Goal: Transaction & Acquisition: Purchase product/service

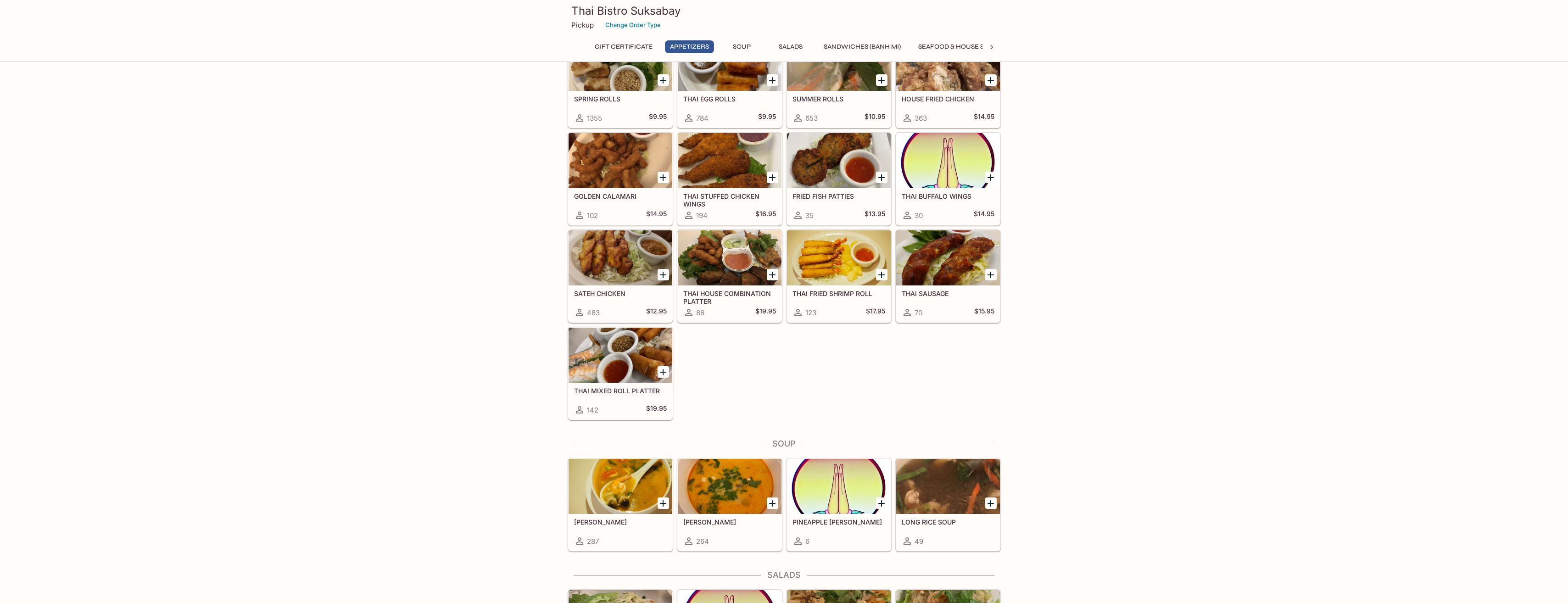
scroll to position [459, 0]
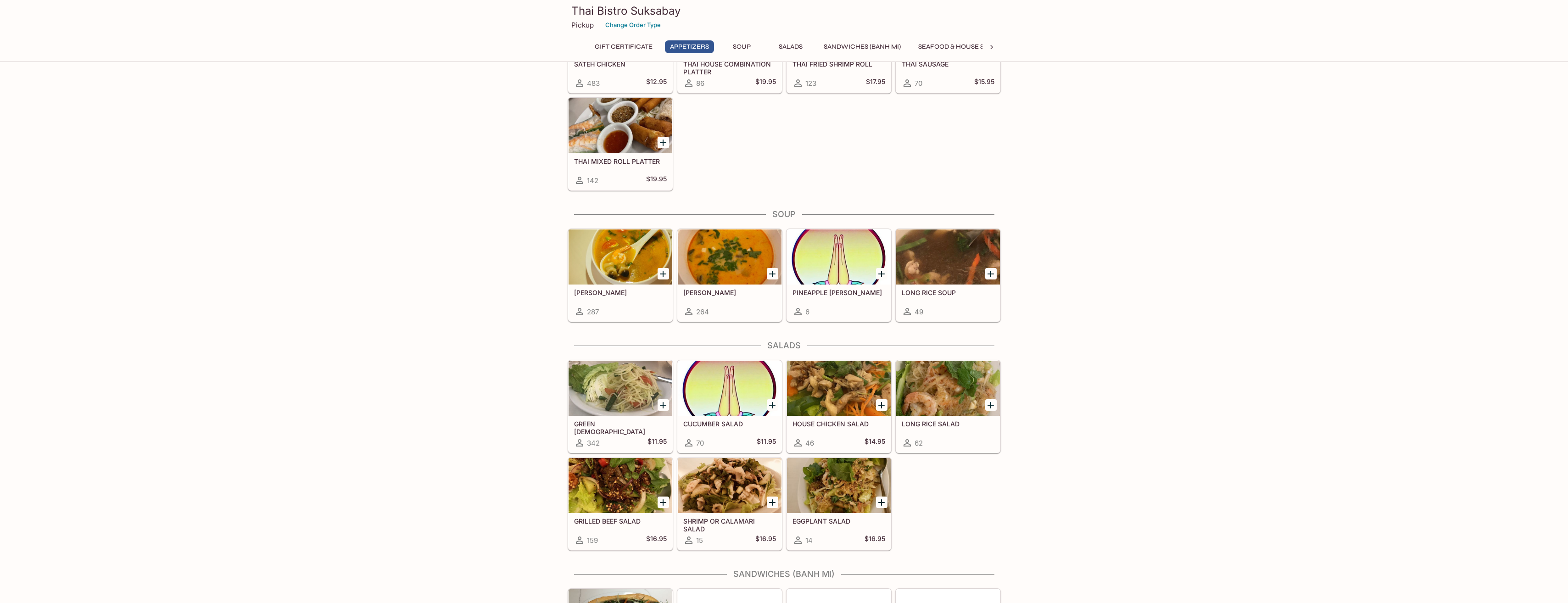
click at [603, 133] on div at bounding box center [620, 125] width 104 height 55
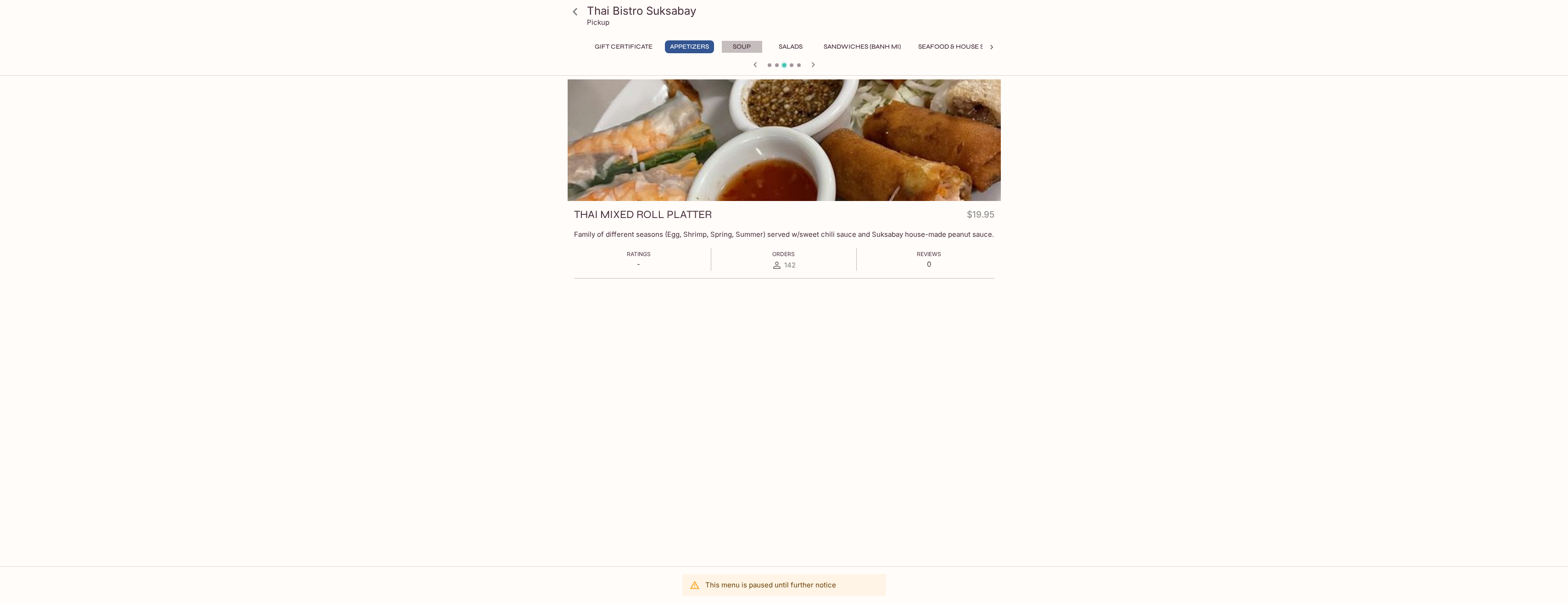
click at [742, 43] on button "Soup" at bounding box center [742, 47] width 41 height 13
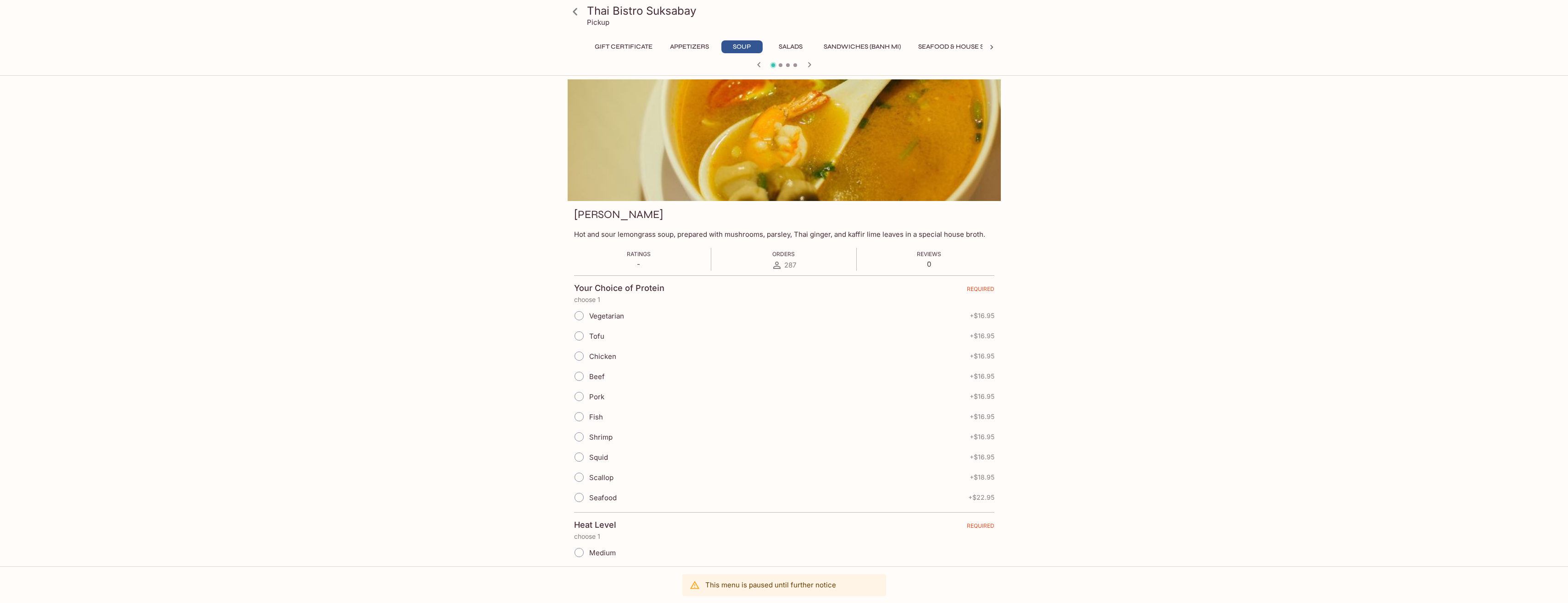
click at [690, 51] on button "Appetizers" at bounding box center [689, 47] width 49 height 13
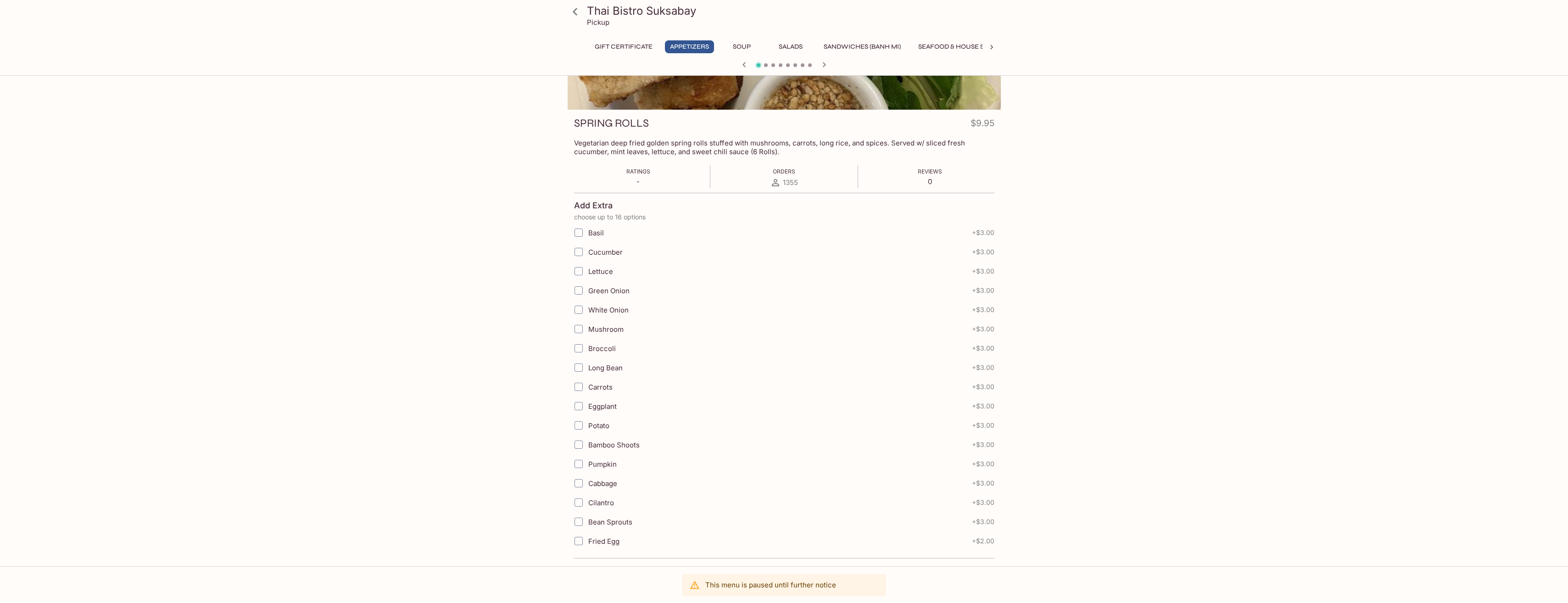
scroll to position [6, 0]
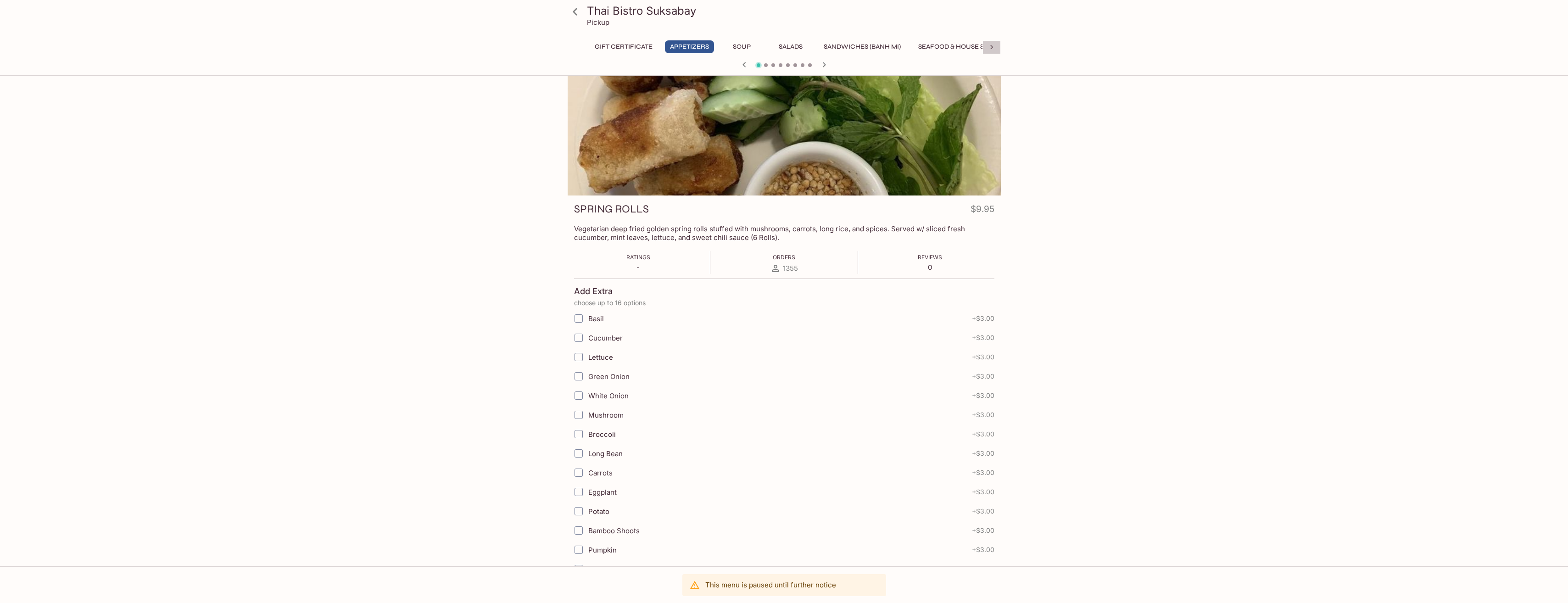
click at [992, 45] on icon at bounding box center [992, 47] width 9 height 9
click at [859, 47] on button "[PERSON_NAME]" at bounding box center [858, 47] width 66 height 13
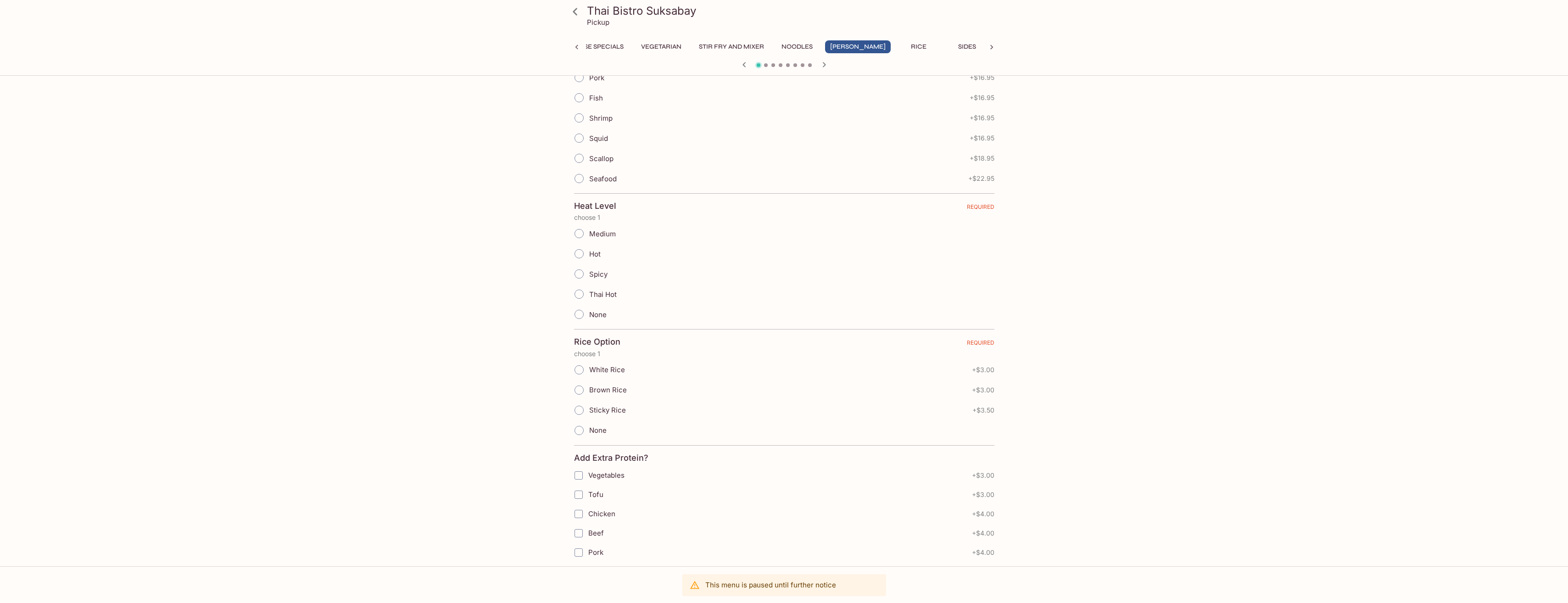
scroll to position [244, 0]
click at [898, 43] on button "Rice" at bounding box center [918, 47] width 41 height 13
click at [797, 67] on div at bounding box center [784, 65] width 441 height 14
click at [795, 65] on span at bounding box center [795, 65] width 4 height 4
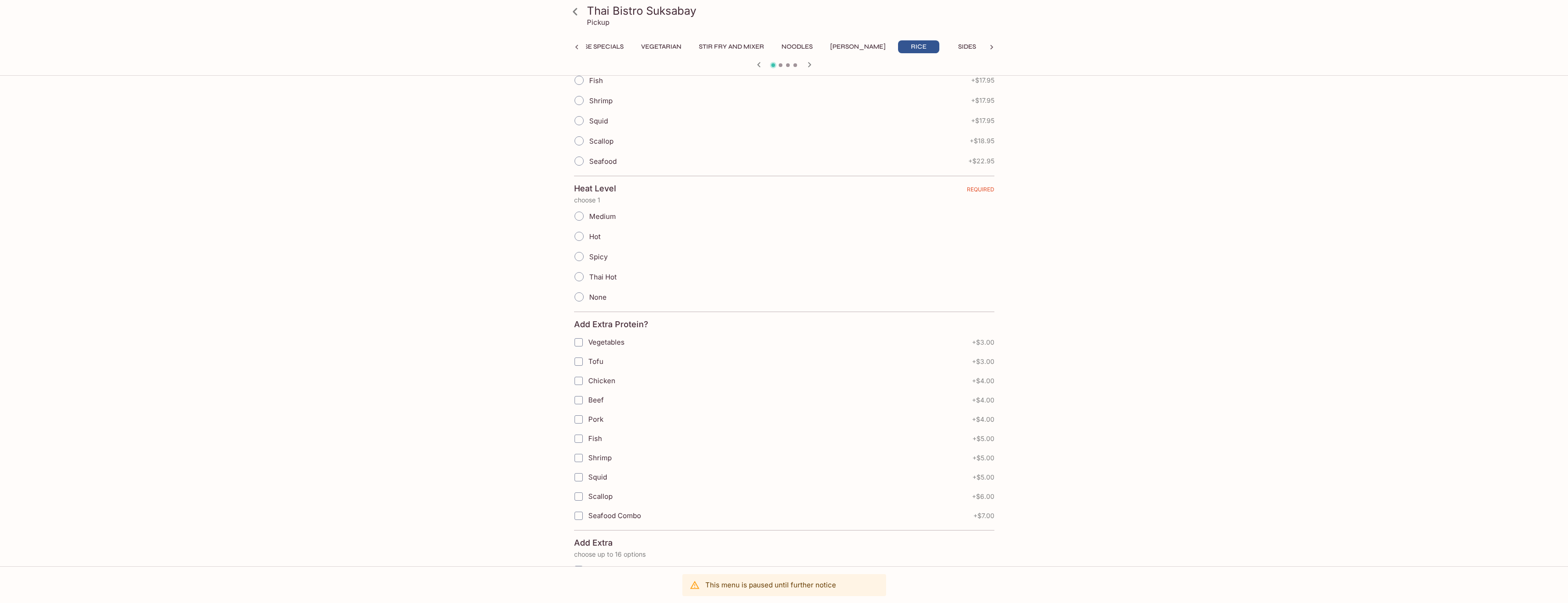
click at [810, 65] on icon "button" at bounding box center [809, 64] width 3 height 5
click at [789, 65] on span at bounding box center [788, 65] width 4 height 4
click at [810, 63] on icon "button" at bounding box center [809, 65] width 11 height 11
click at [795, 66] on span at bounding box center [795, 65] width 4 height 4
click at [810, 65] on icon "button" at bounding box center [809, 65] width 11 height 11
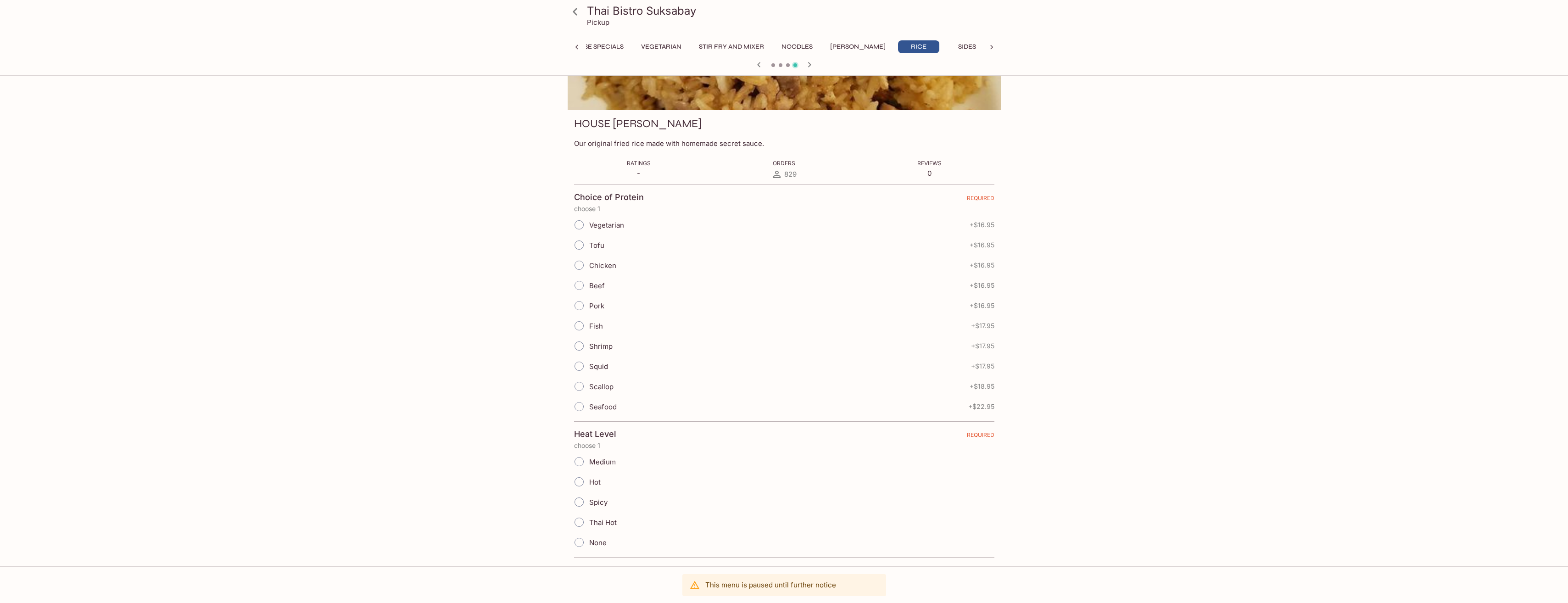
scroll to position [0, 0]
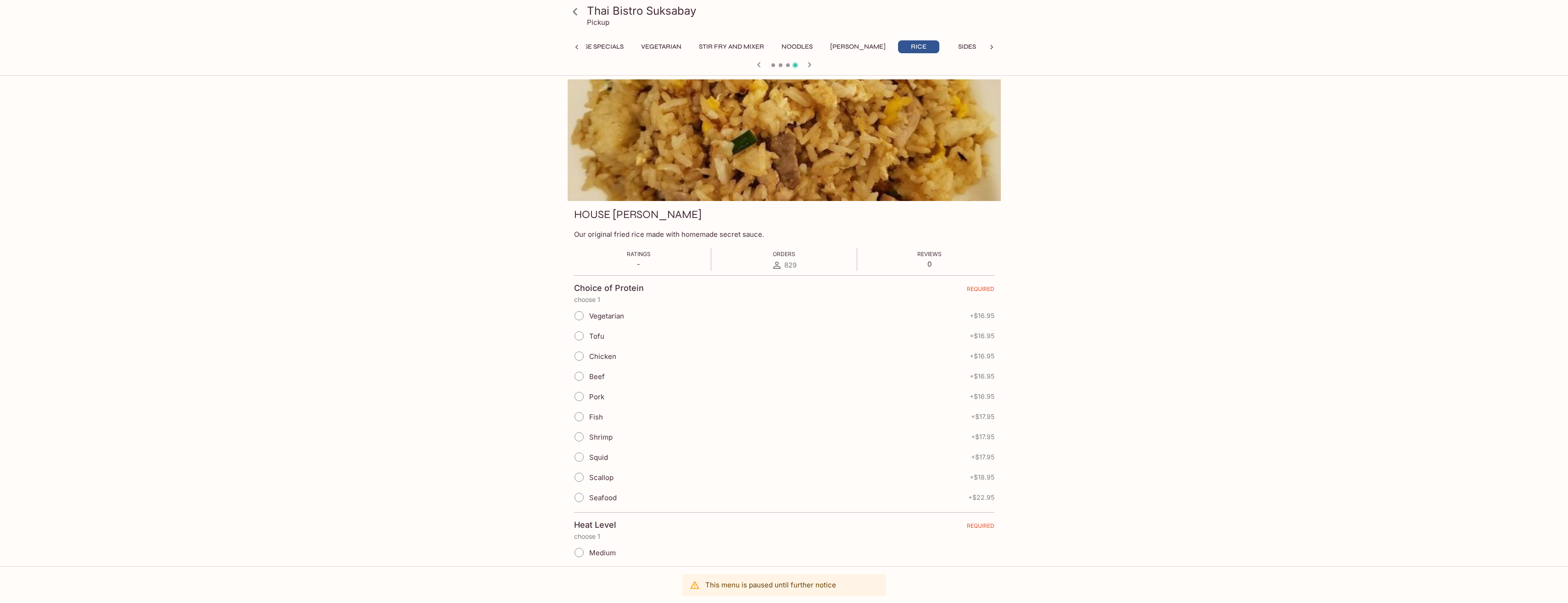
click at [770, 65] on div at bounding box center [784, 65] width 441 height 14
click at [775, 65] on span at bounding box center [773, 65] width 4 height 4
click at [575, 47] on icon at bounding box center [577, 47] width 9 height 9
click at [990, 46] on icon at bounding box center [992, 47] width 9 height 9
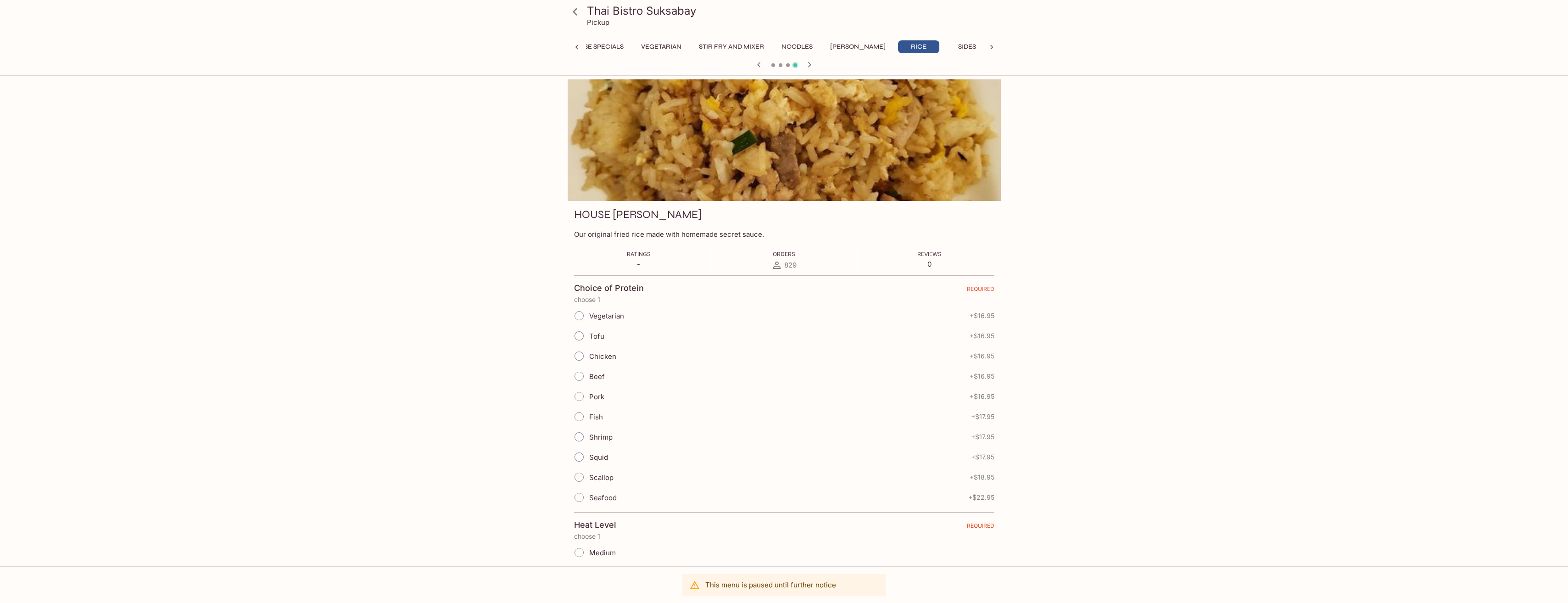
click at [990, 49] on icon at bounding box center [992, 47] width 9 height 9
click at [645, 46] on button "Stir Fry and Mixer" at bounding box center [642, 47] width 75 height 13
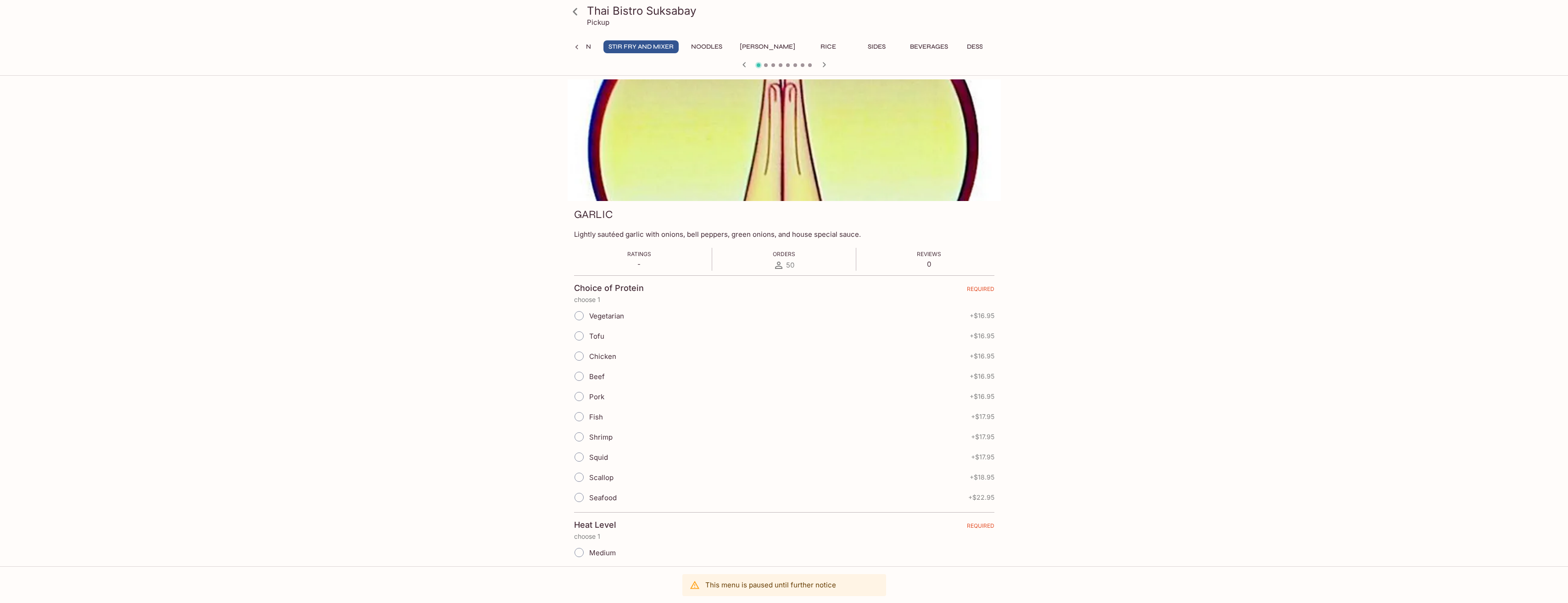
click at [781, 66] on span at bounding box center [780, 65] width 4 height 4
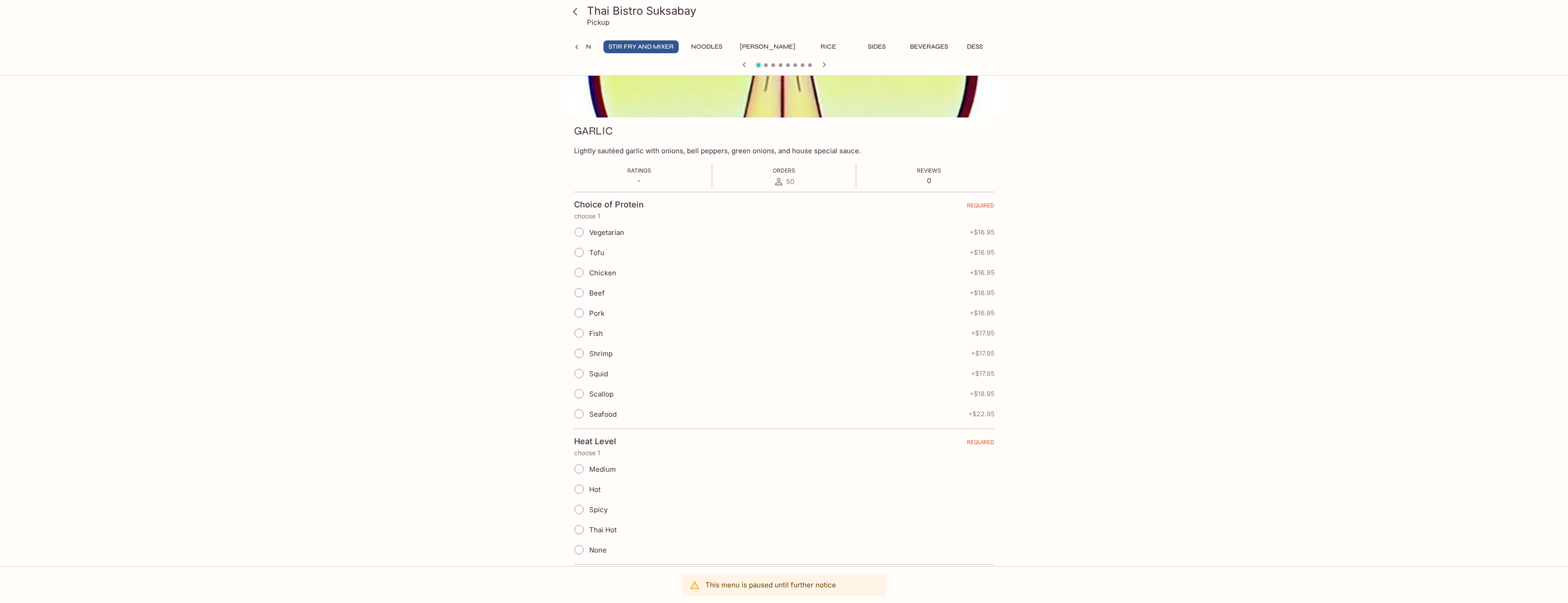
scroll to position [0, 0]
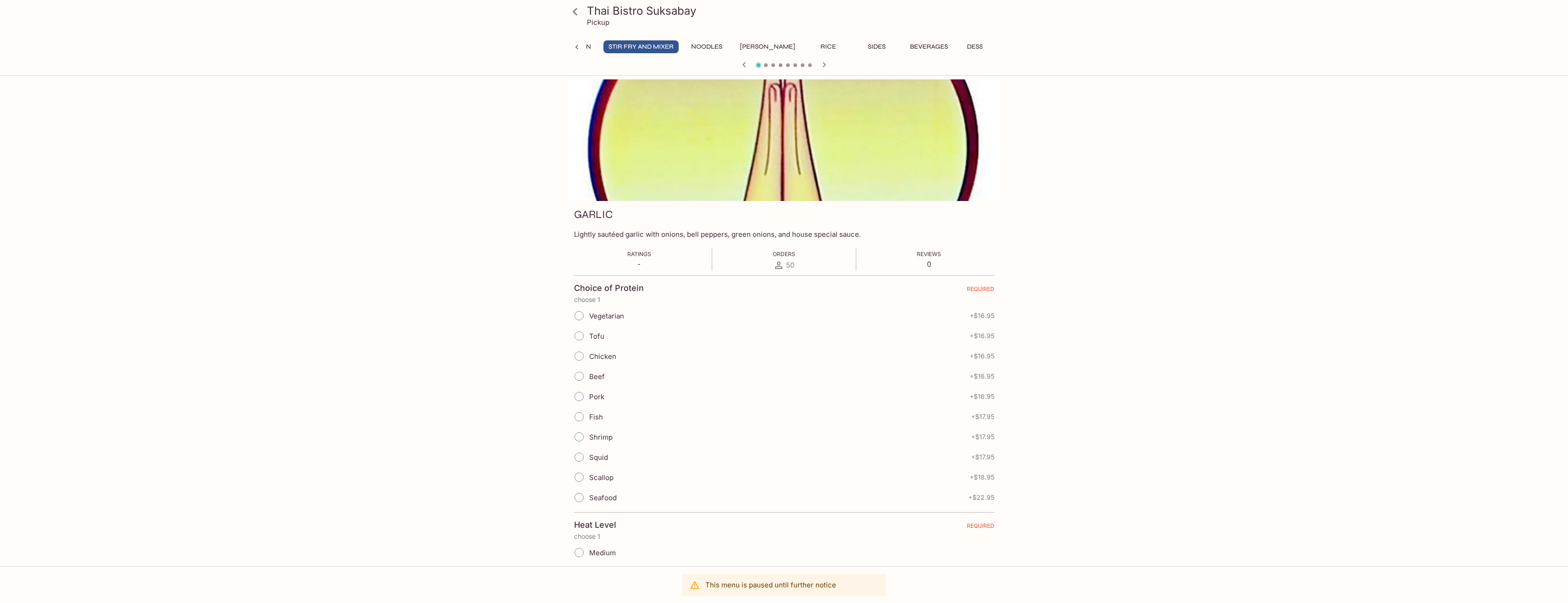
click at [781, 62] on div at bounding box center [784, 65] width 441 height 14
click at [781, 64] on span at bounding box center [780, 65] width 4 height 4
click at [710, 45] on button "Noodles" at bounding box center [707, 47] width 41 height 13
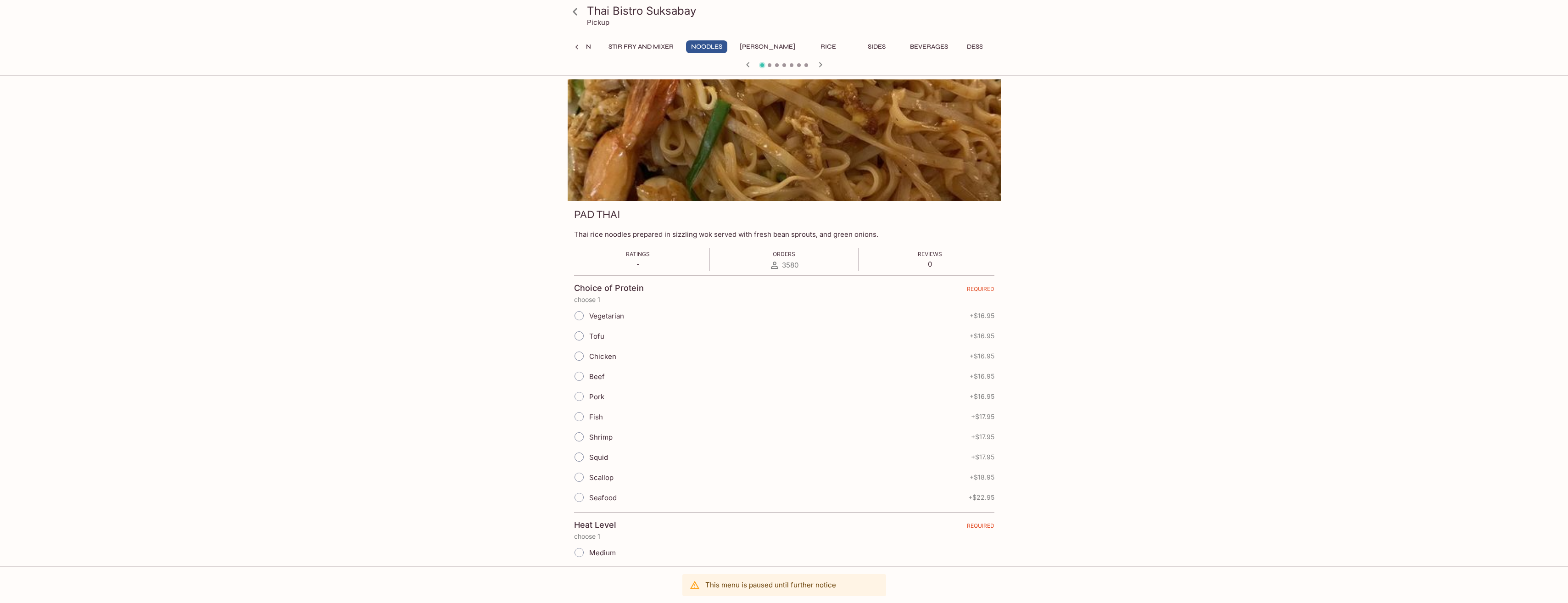
click at [824, 67] on icon "button" at bounding box center [820, 65] width 11 height 11
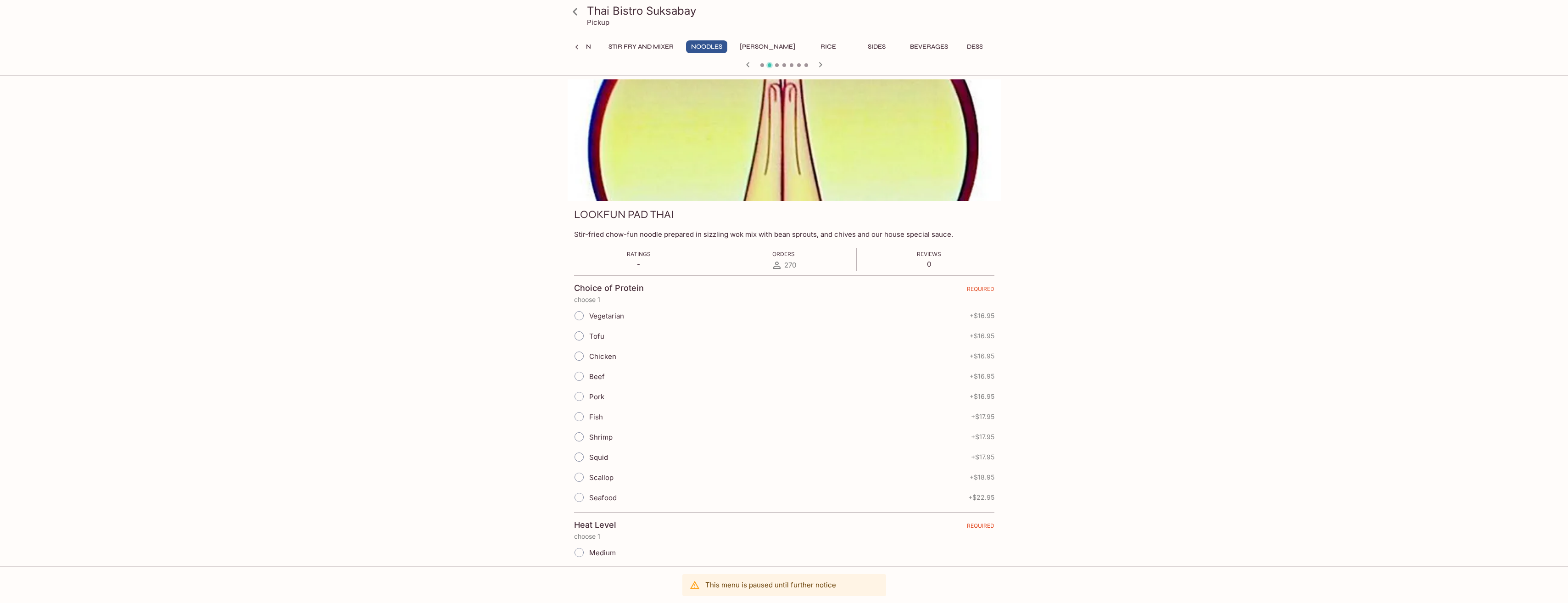
click at [792, 65] on span at bounding box center [792, 65] width 4 height 4
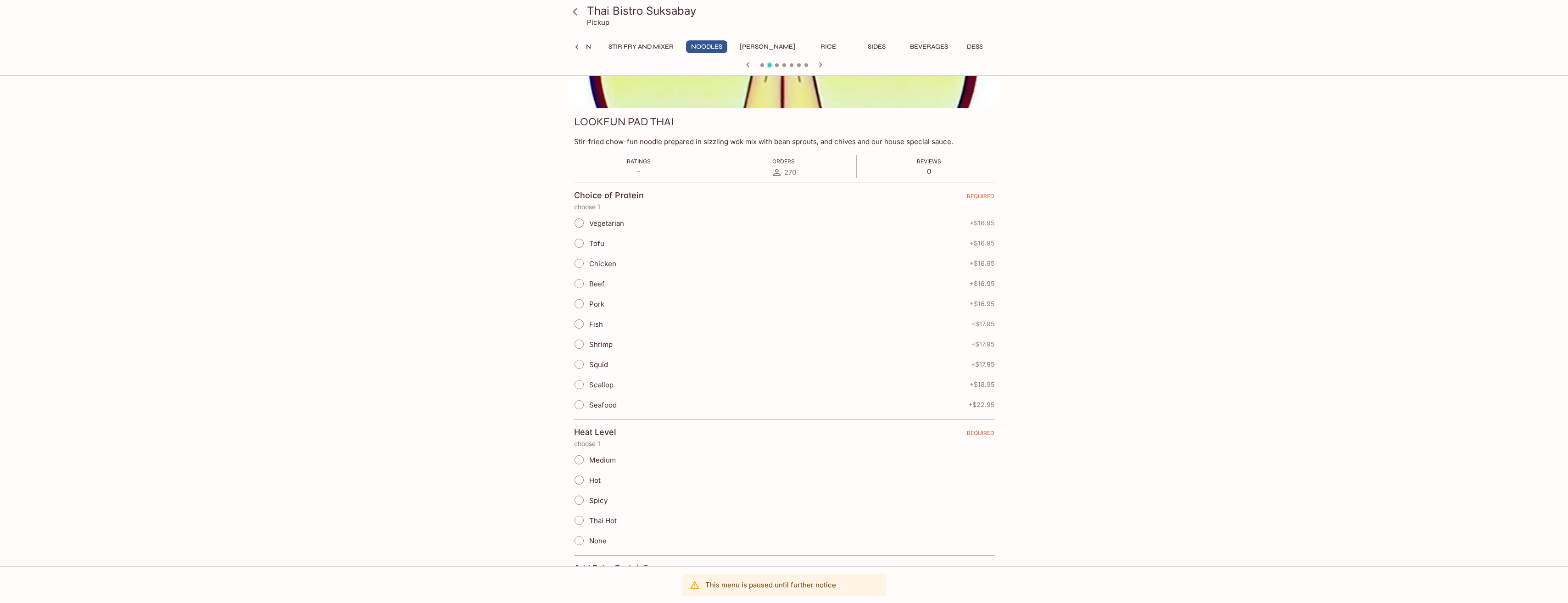
scroll to position [321, 0]
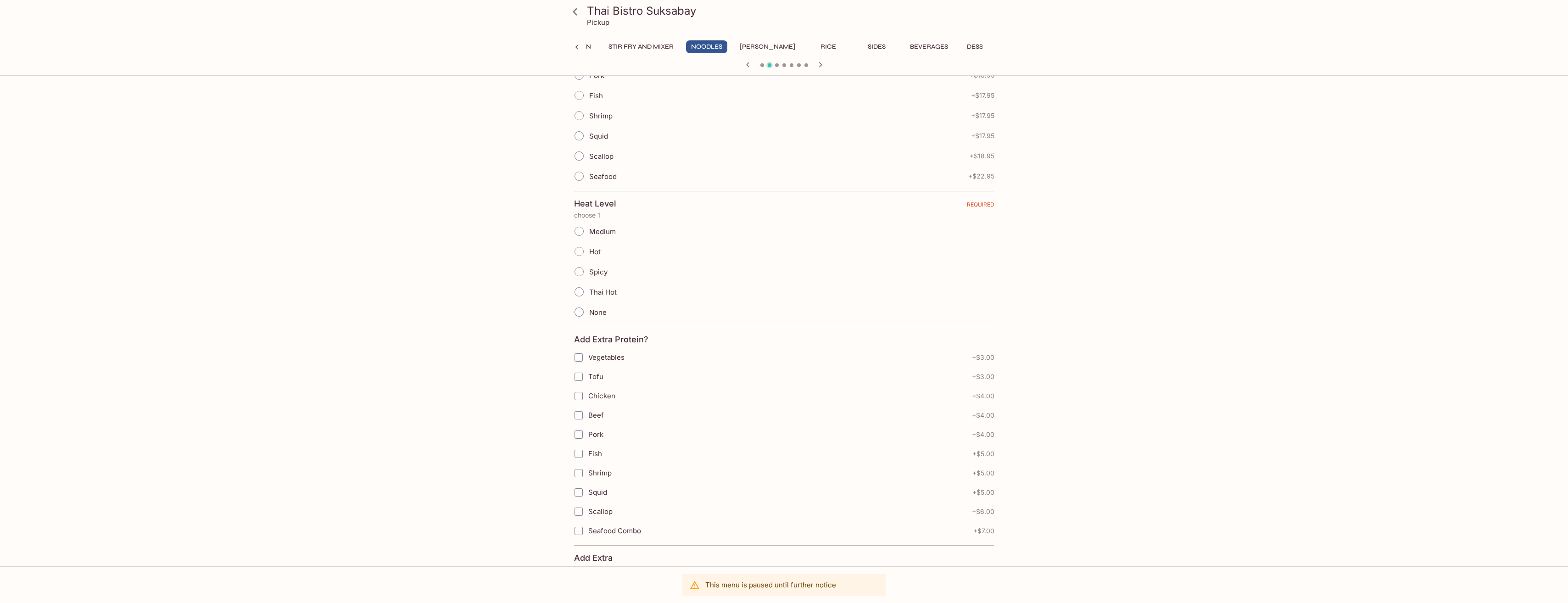
click at [764, 43] on button "[PERSON_NAME]" at bounding box center [768, 47] width 66 height 13
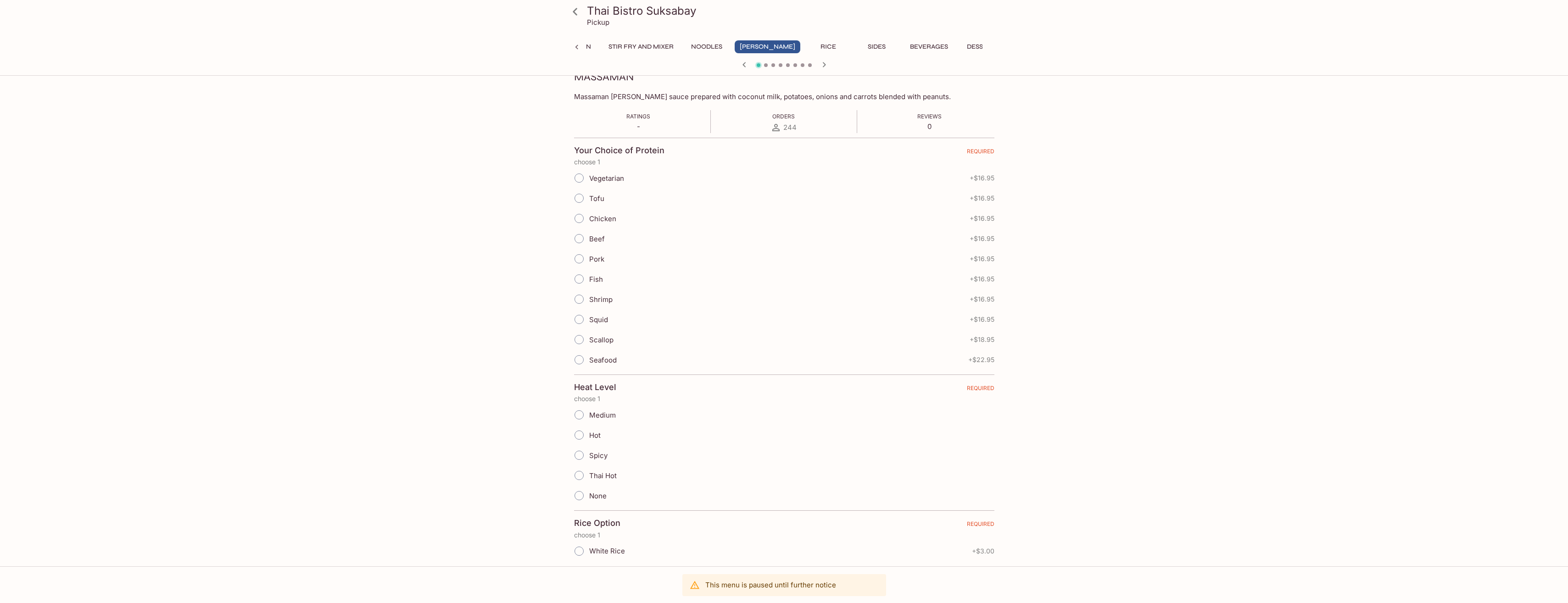
scroll to position [0, 0]
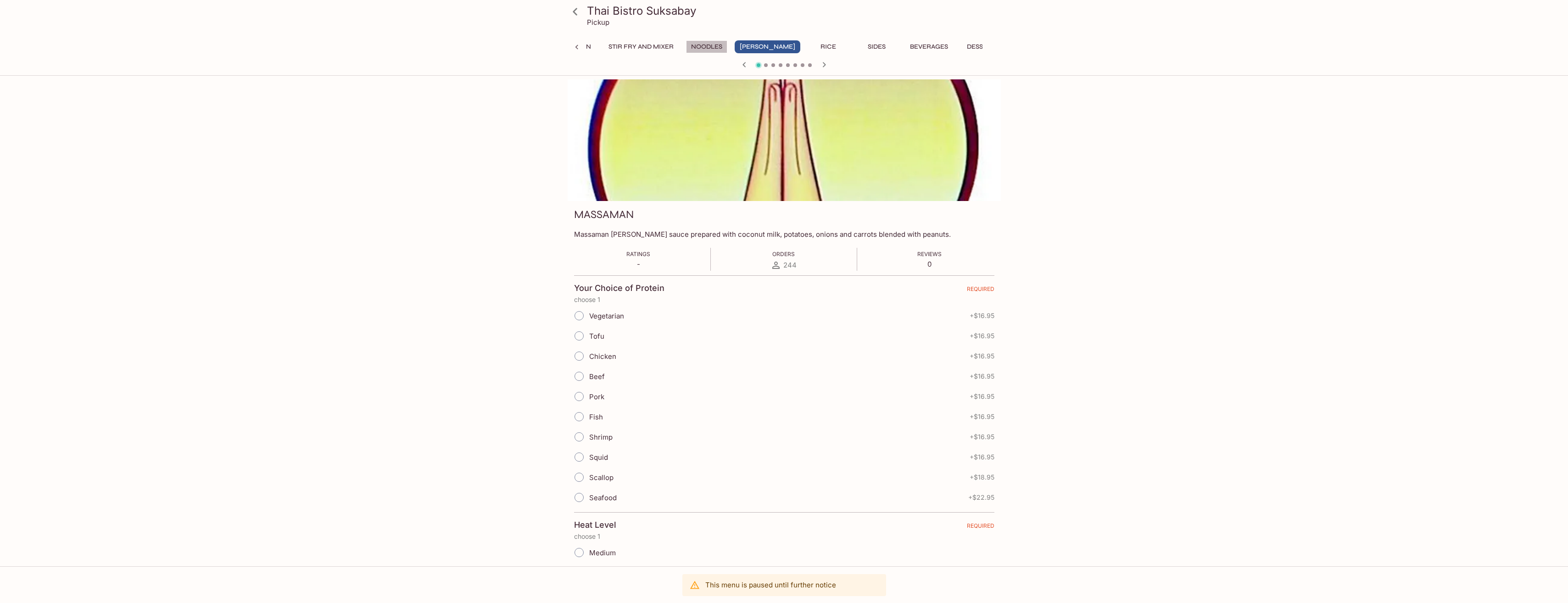
click at [717, 49] on button "Noodles" at bounding box center [707, 47] width 41 height 13
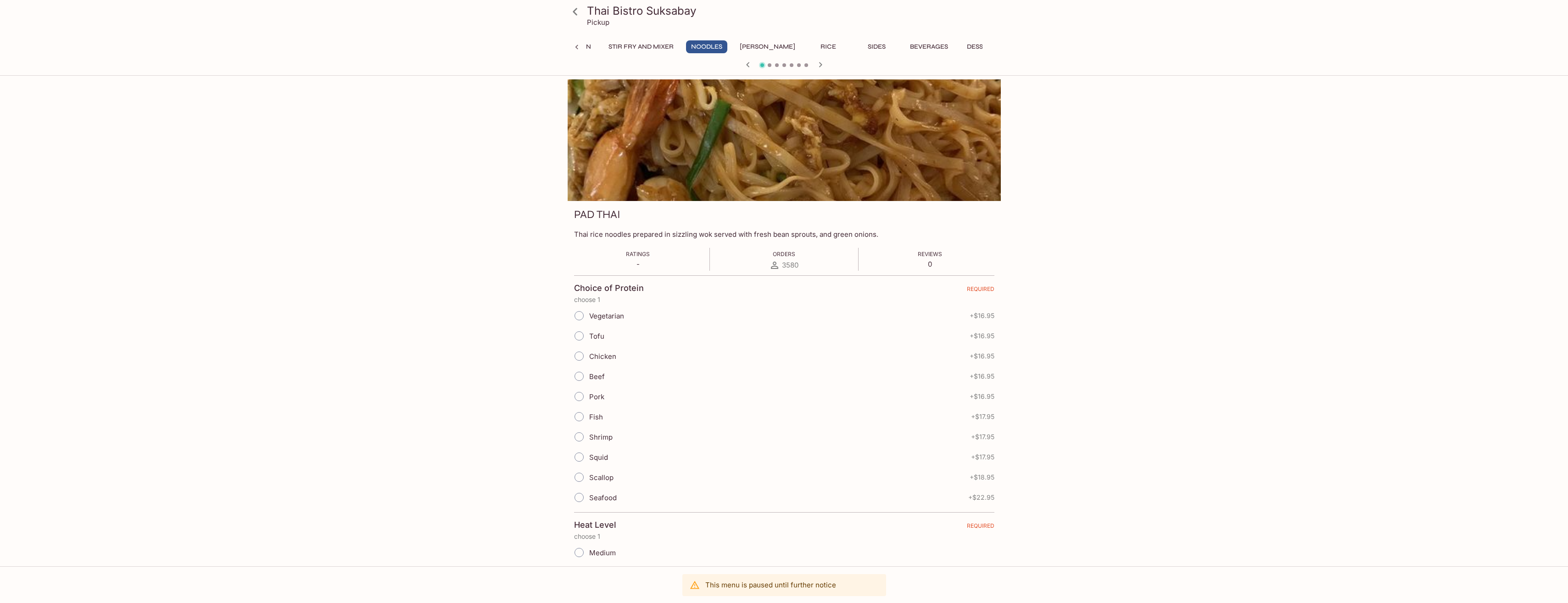
click at [653, 46] on button "Stir Fry and Mixer" at bounding box center [642, 47] width 75 height 13
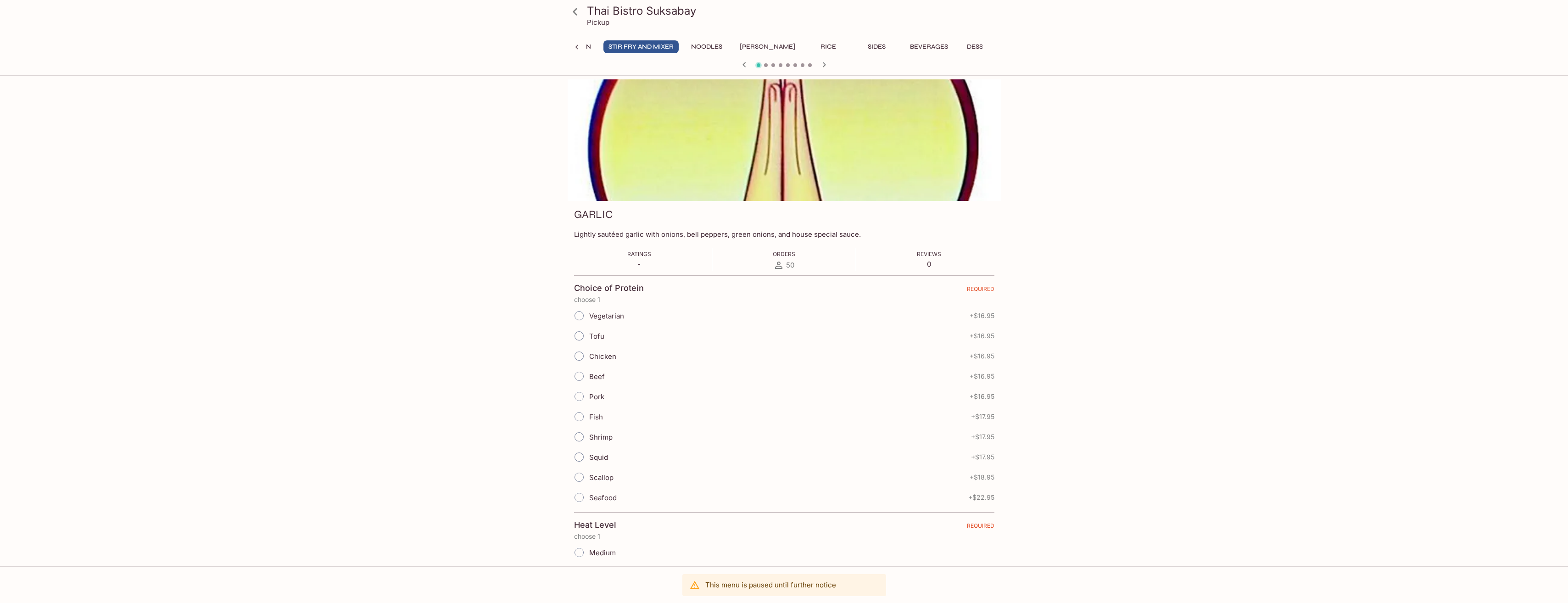
click at [773, 48] on button "[PERSON_NAME]" at bounding box center [768, 47] width 66 height 13
click at [721, 49] on button "Noodles" at bounding box center [707, 47] width 41 height 13
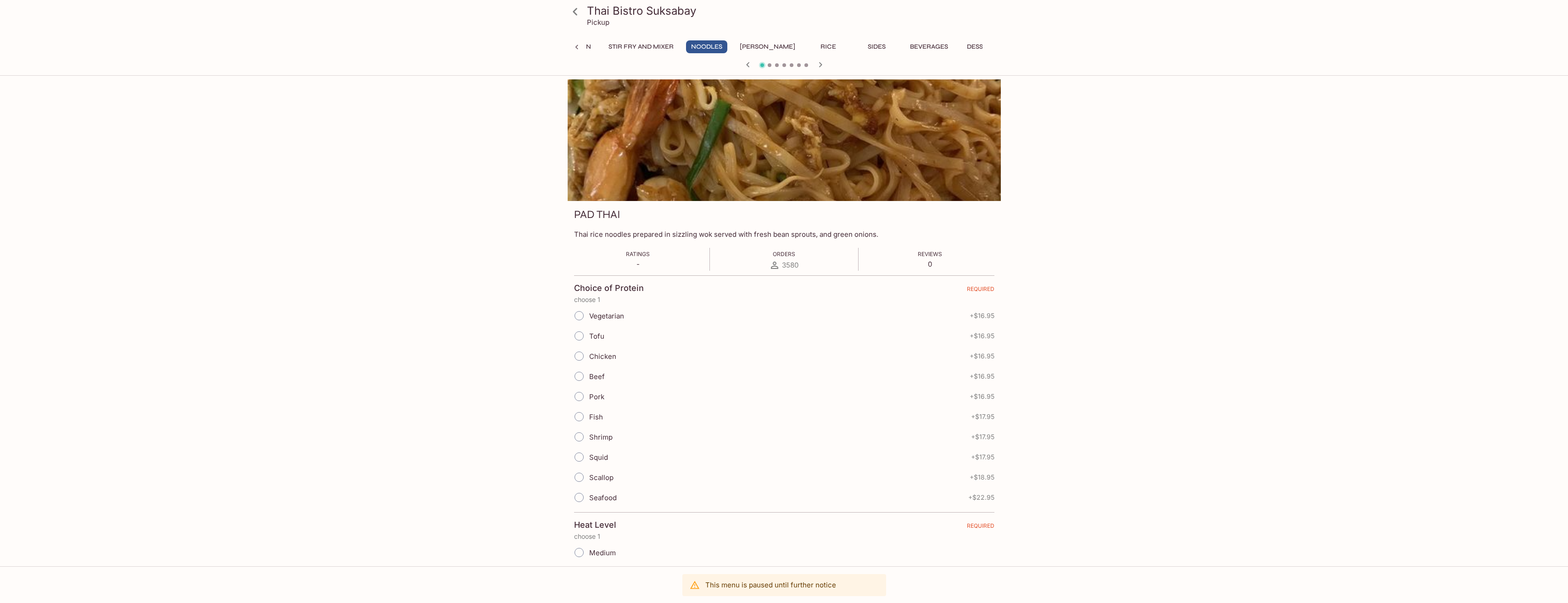
click at [905, 44] on button "Beverages" at bounding box center [929, 47] width 48 height 13
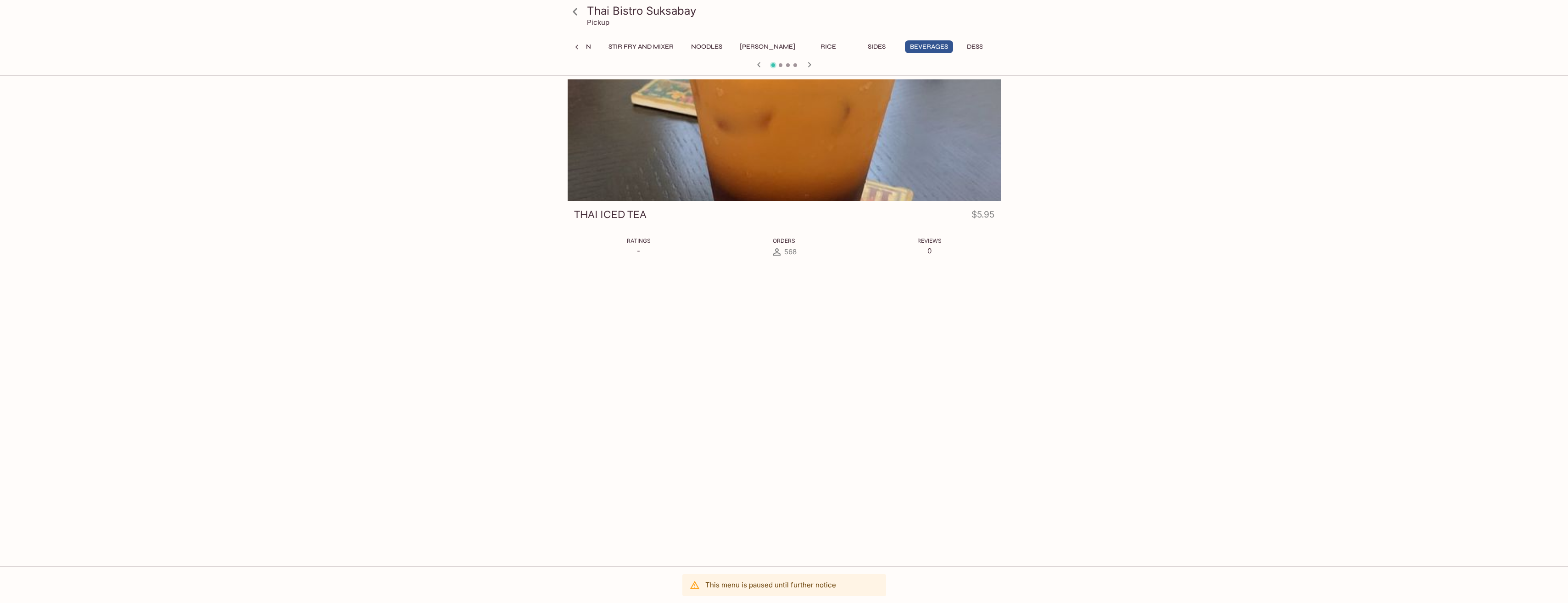
click at [964, 37] on div "Thai Bistro Suksabay Pickup Gift Certificate Appetizers Soup Salads Sandwiches …" at bounding box center [784, 36] width 441 height 72
click at [961, 43] on button "Dessert" at bounding box center [981, 47] width 41 height 13
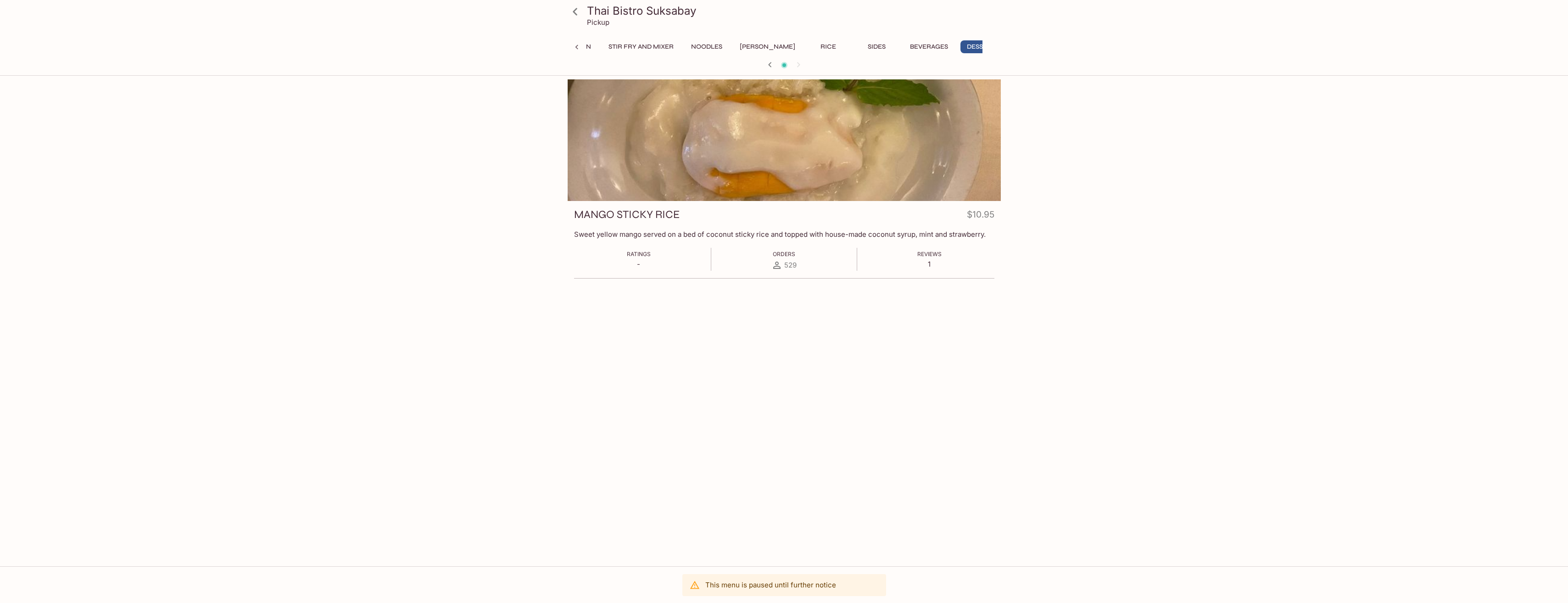
click at [746, 46] on button "[PERSON_NAME]" at bounding box center [768, 47] width 66 height 13
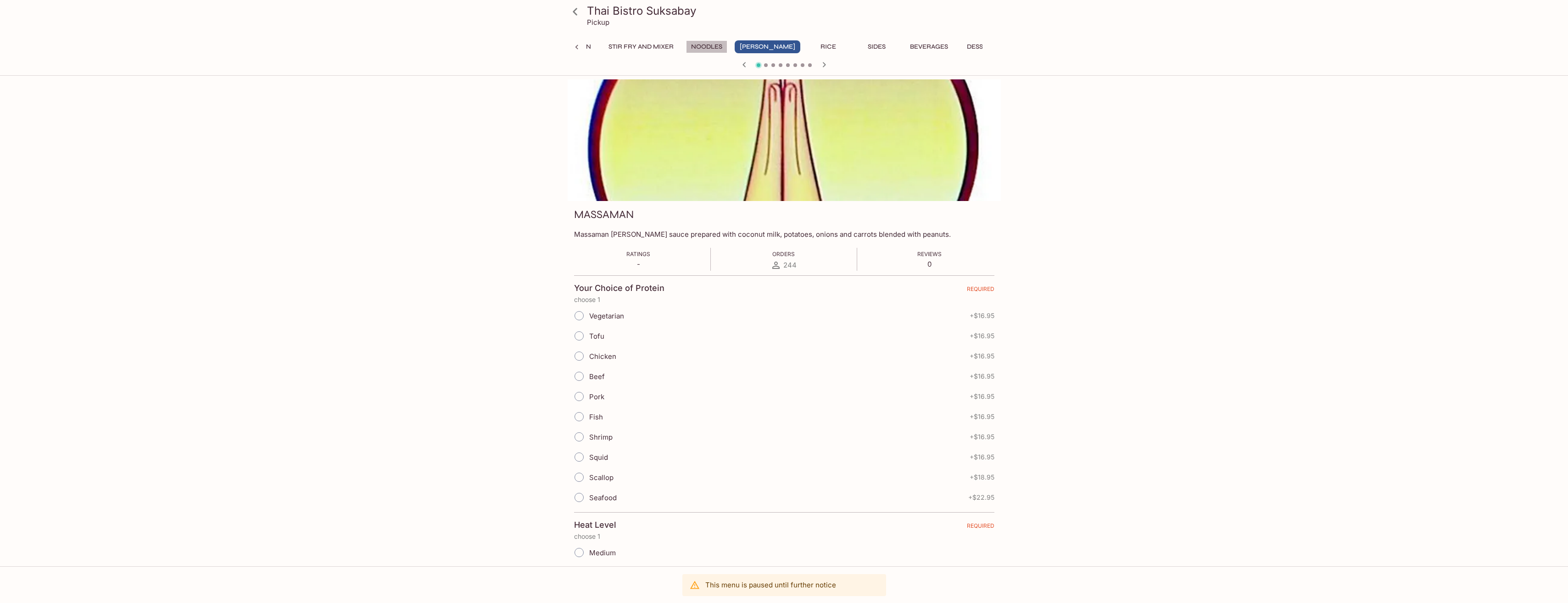
click at [697, 45] on button "Noodles" at bounding box center [707, 47] width 41 height 13
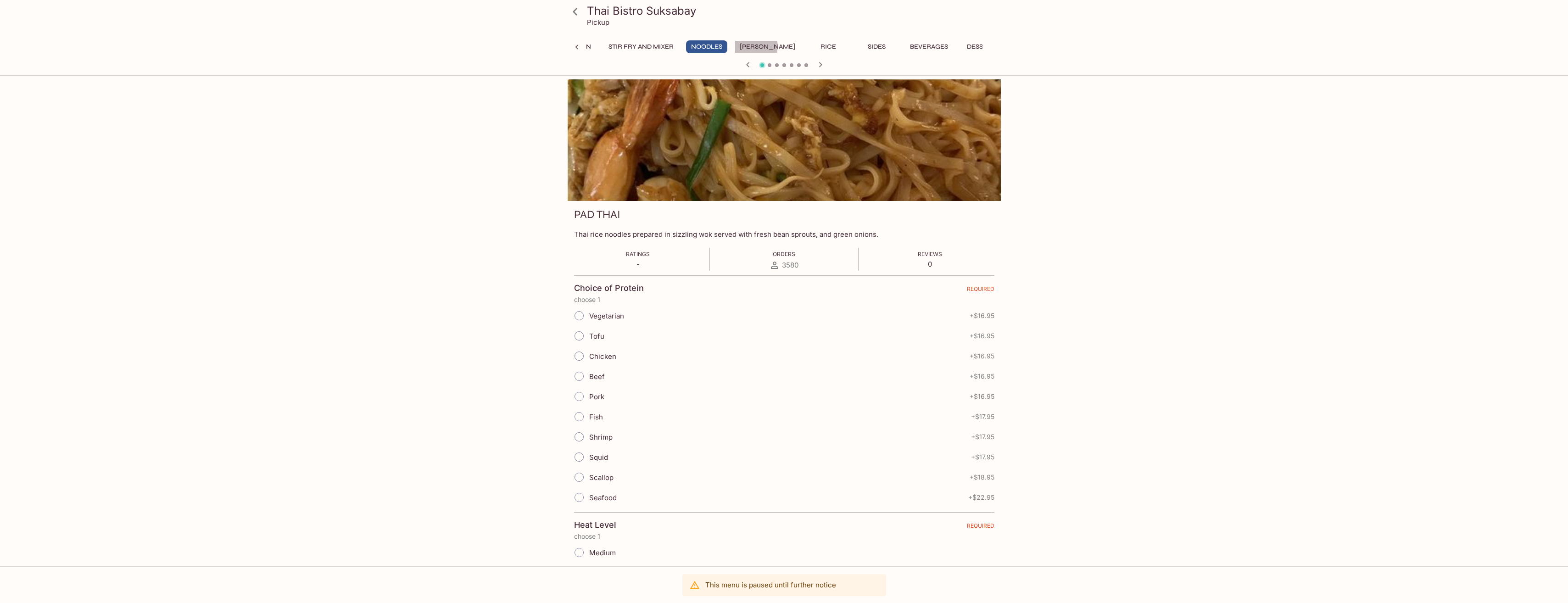
click at [760, 46] on button "[PERSON_NAME]" at bounding box center [768, 47] width 66 height 13
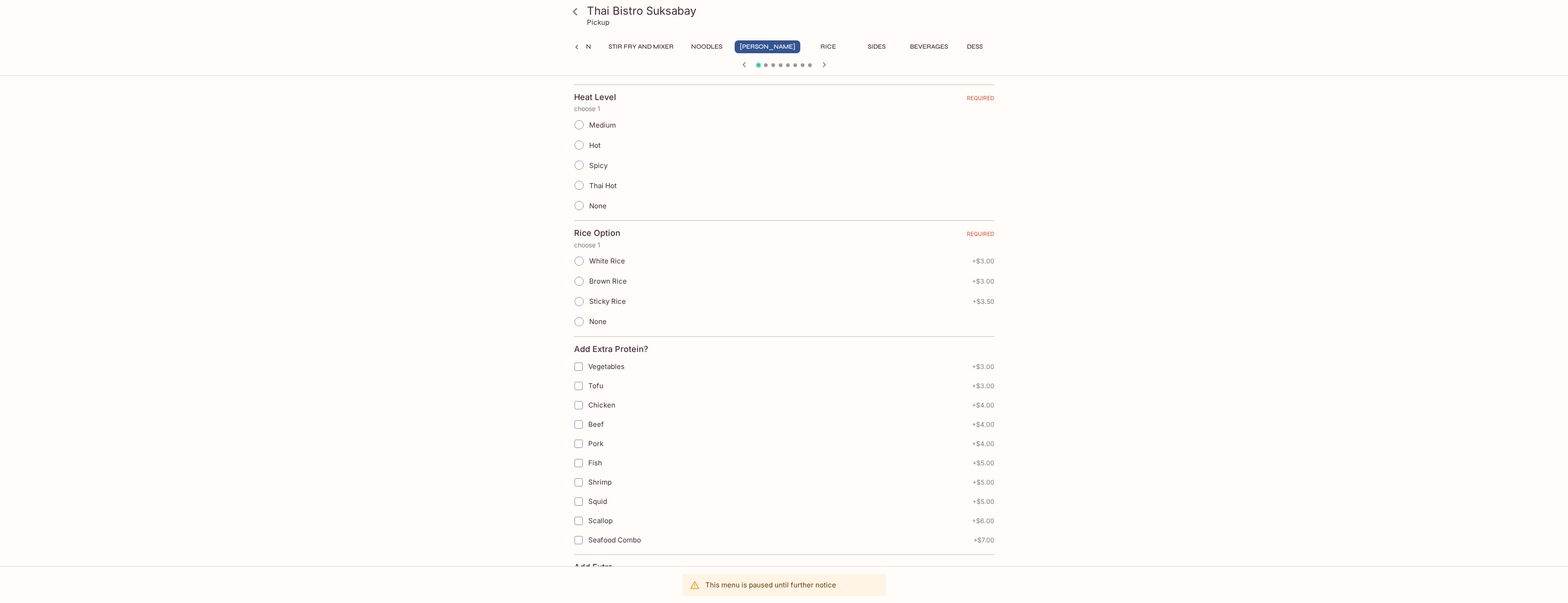
scroll to position [153, 0]
click at [578, 48] on icon at bounding box center [577, 47] width 9 height 9
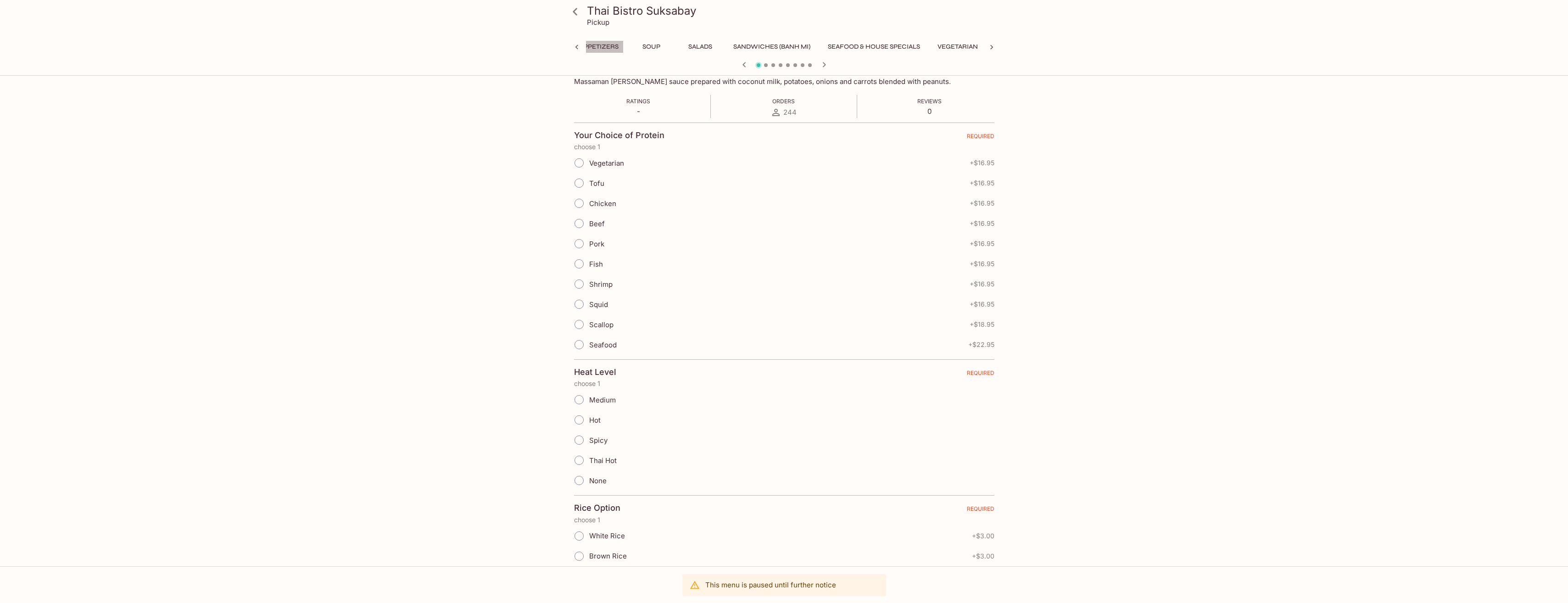
click at [602, 47] on button "Appetizers" at bounding box center [600, 47] width 49 height 13
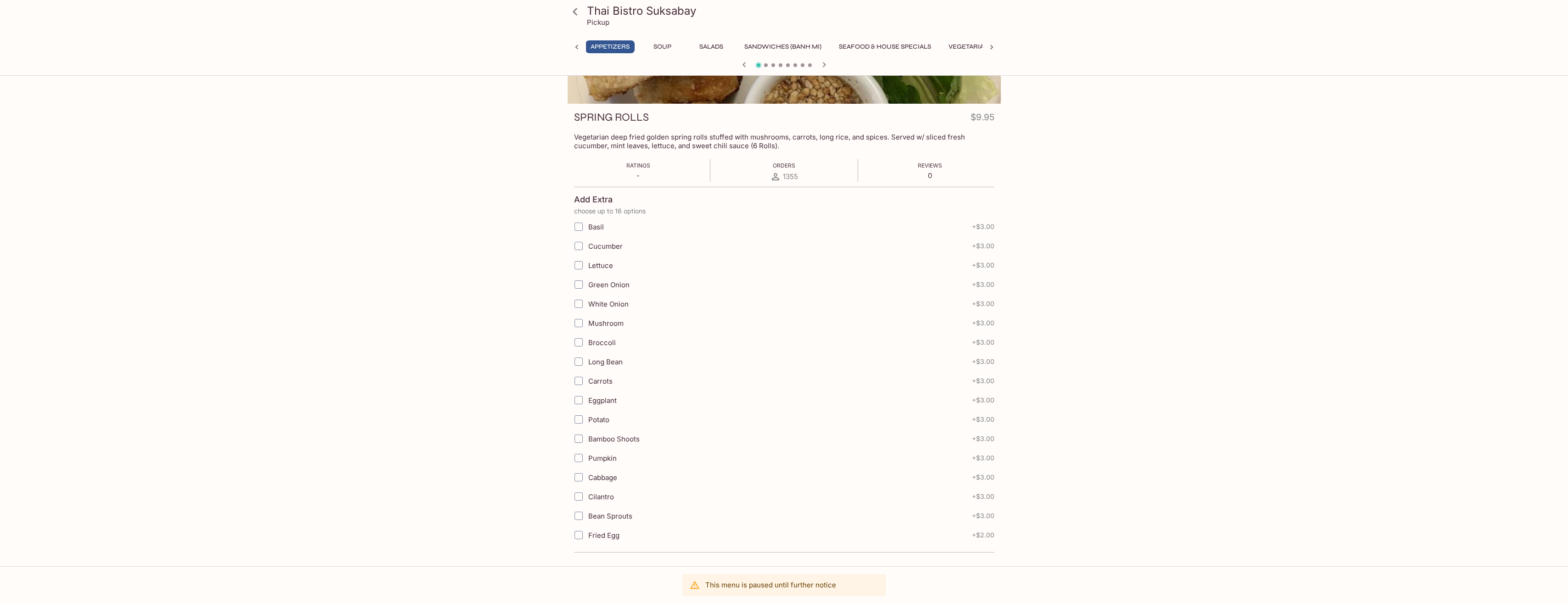
scroll to position [0, 0]
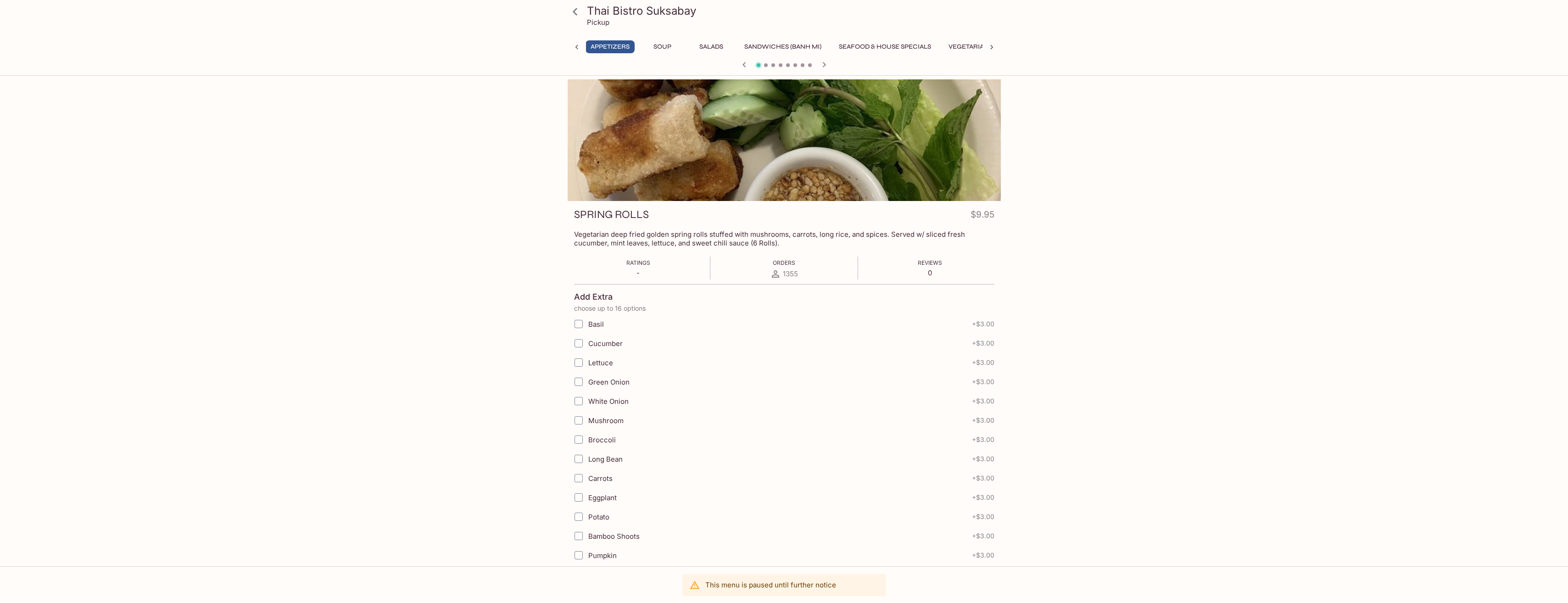
click at [655, 48] on button "Soup" at bounding box center [663, 47] width 41 height 13
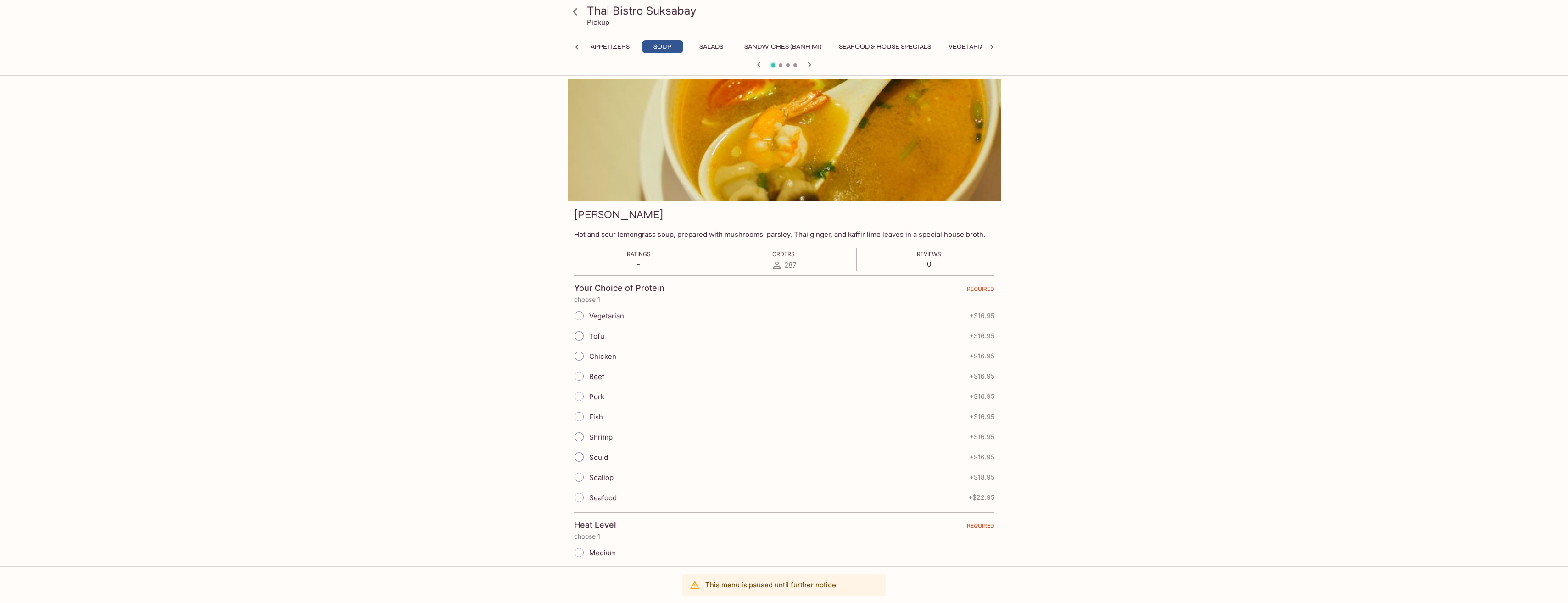
click at [709, 48] on button "Salads" at bounding box center [711, 47] width 41 height 13
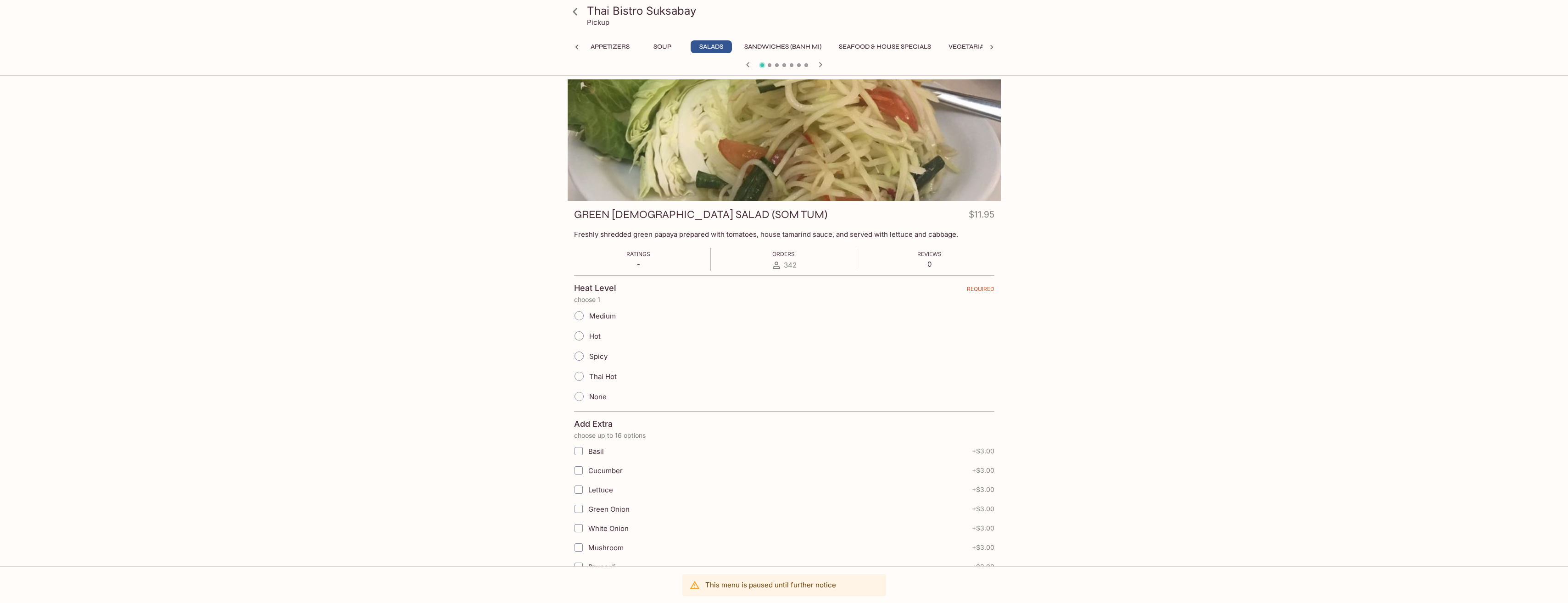
click at [767, 46] on button "Sandwiches (Banh Mi)" at bounding box center [783, 47] width 87 height 13
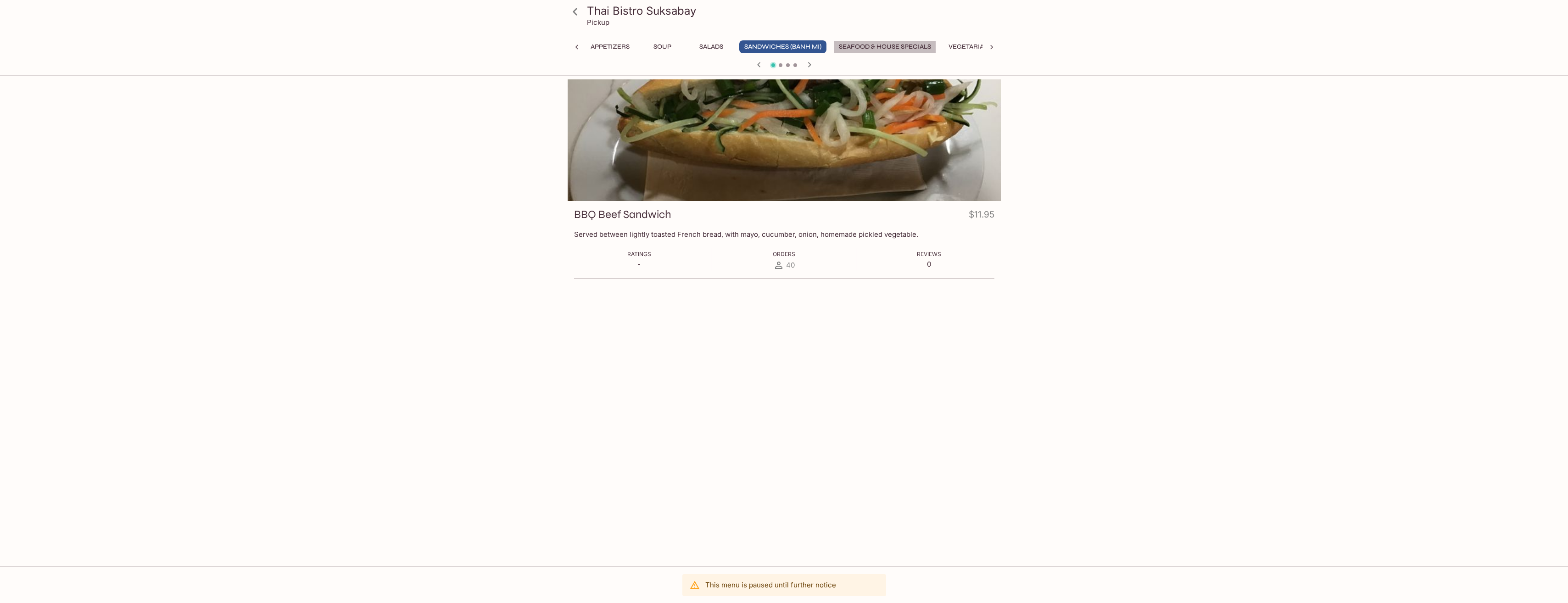
click at [878, 41] on button "Seafood & House Specials" at bounding box center [884, 47] width 102 height 13
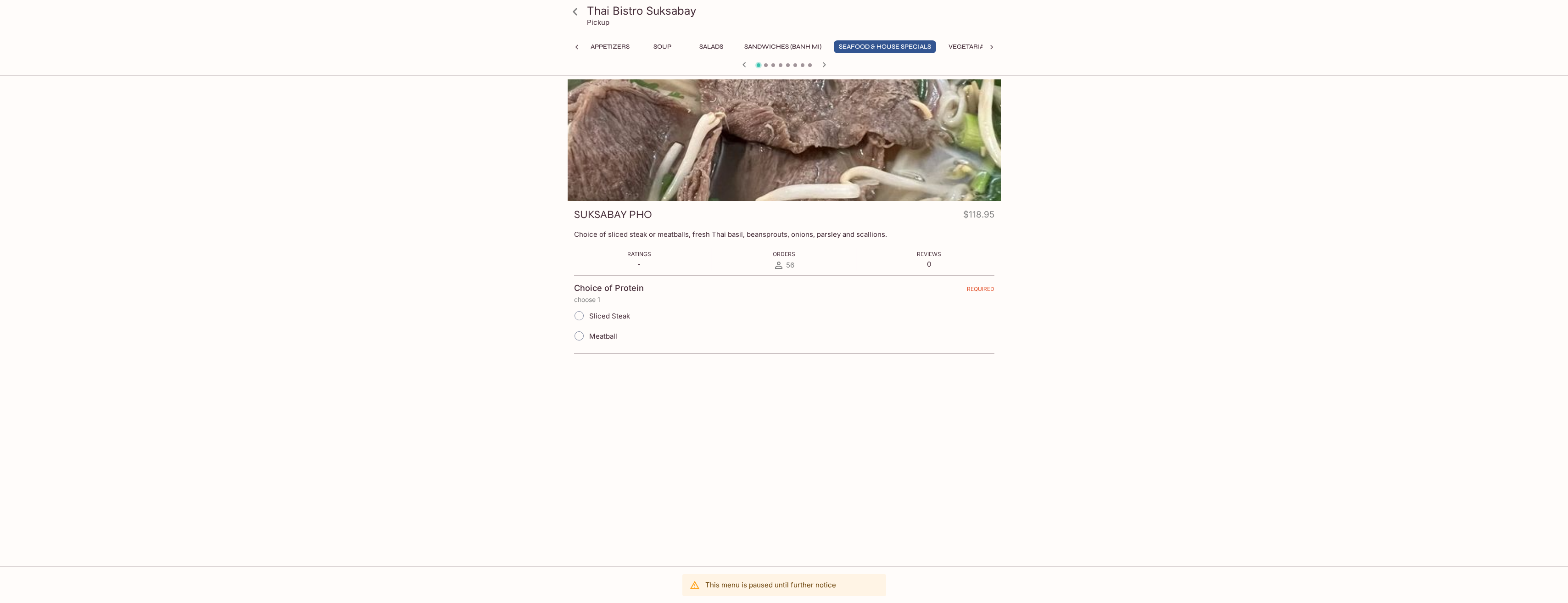
click at [970, 46] on button "Vegetarian" at bounding box center [969, 47] width 51 height 13
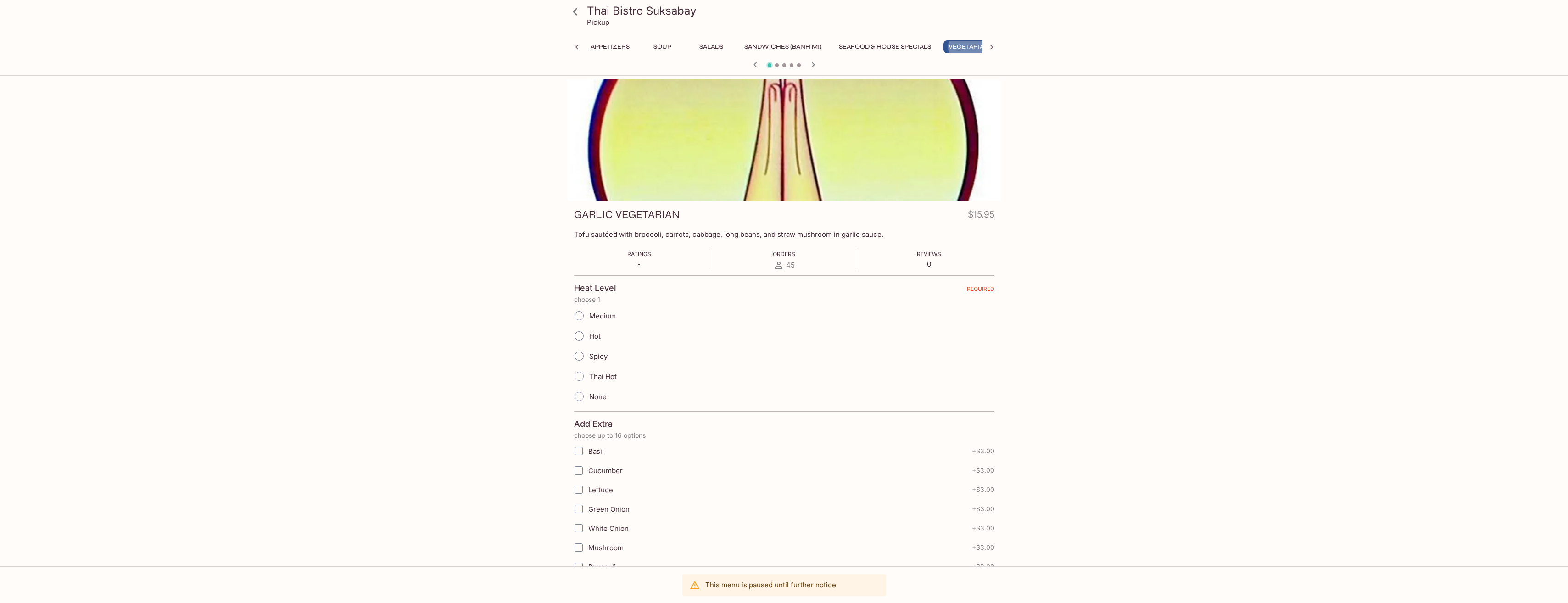
scroll to position [0, 94]
click at [992, 46] on icon at bounding box center [992, 47] width 3 height 4
click at [875, 42] on button "Sides" at bounding box center [876, 47] width 41 height 13
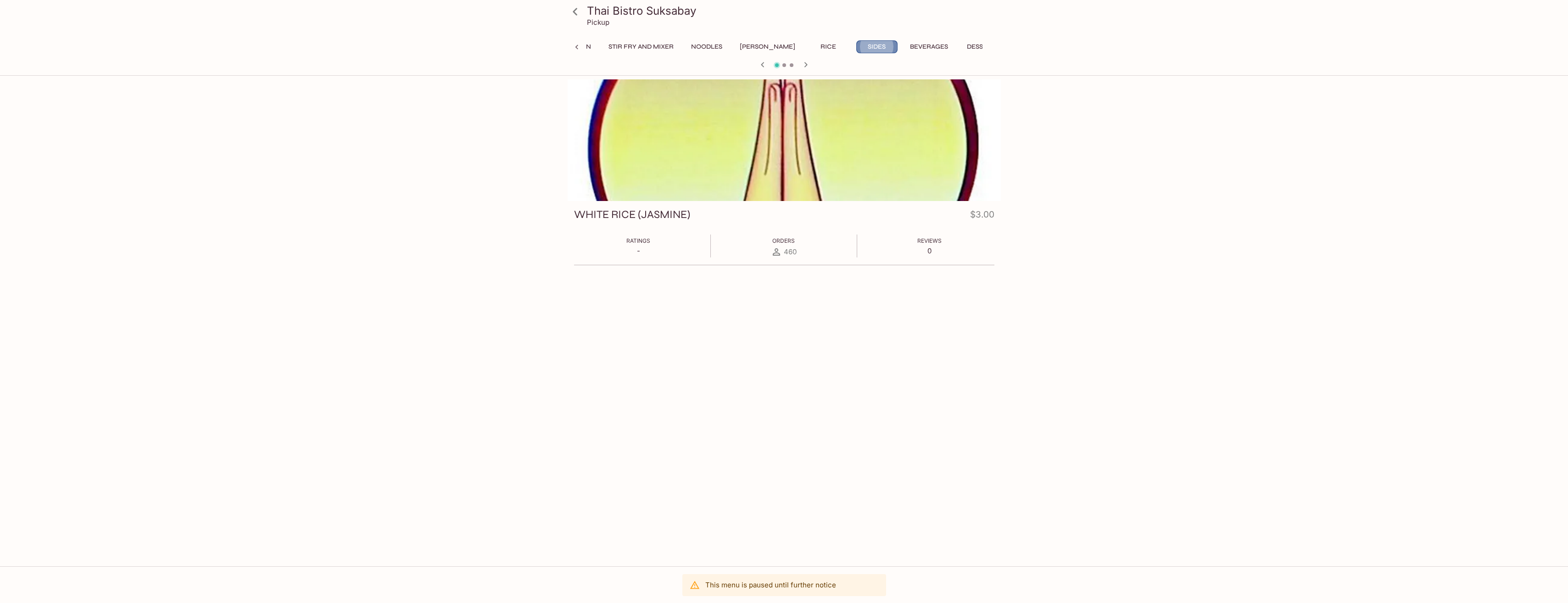
click at [856, 46] on button "Sides" at bounding box center [876, 47] width 41 height 13
click at [810, 47] on button "Rice" at bounding box center [828, 47] width 41 height 13
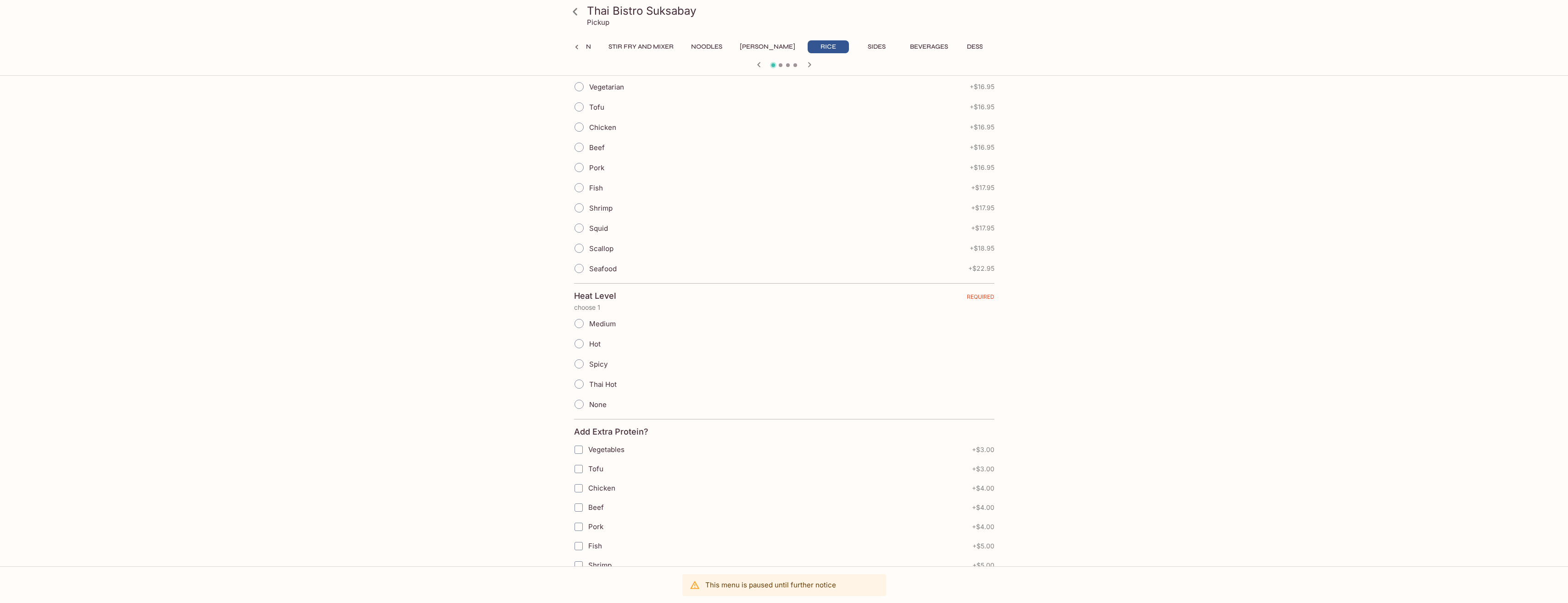
scroll to position [138, 0]
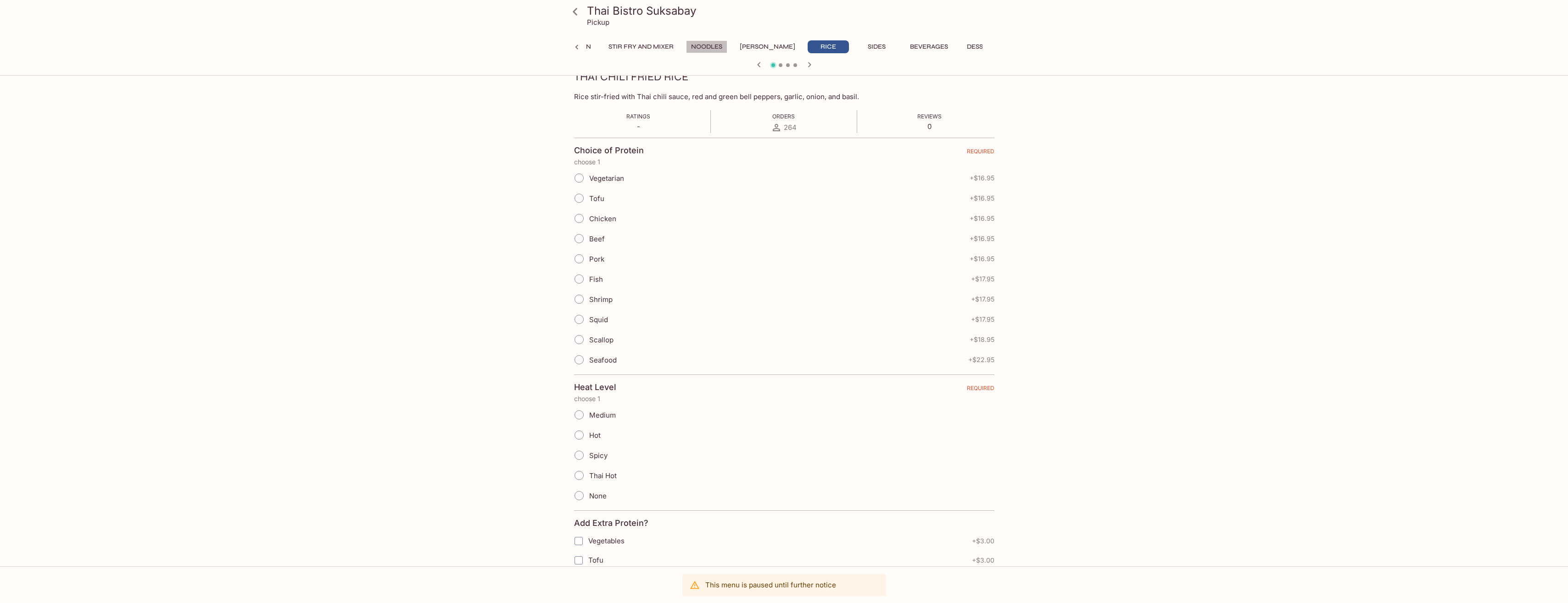
click at [723, 45] on button "Noodles" at bounding box center [707, 47] width 41 height 13
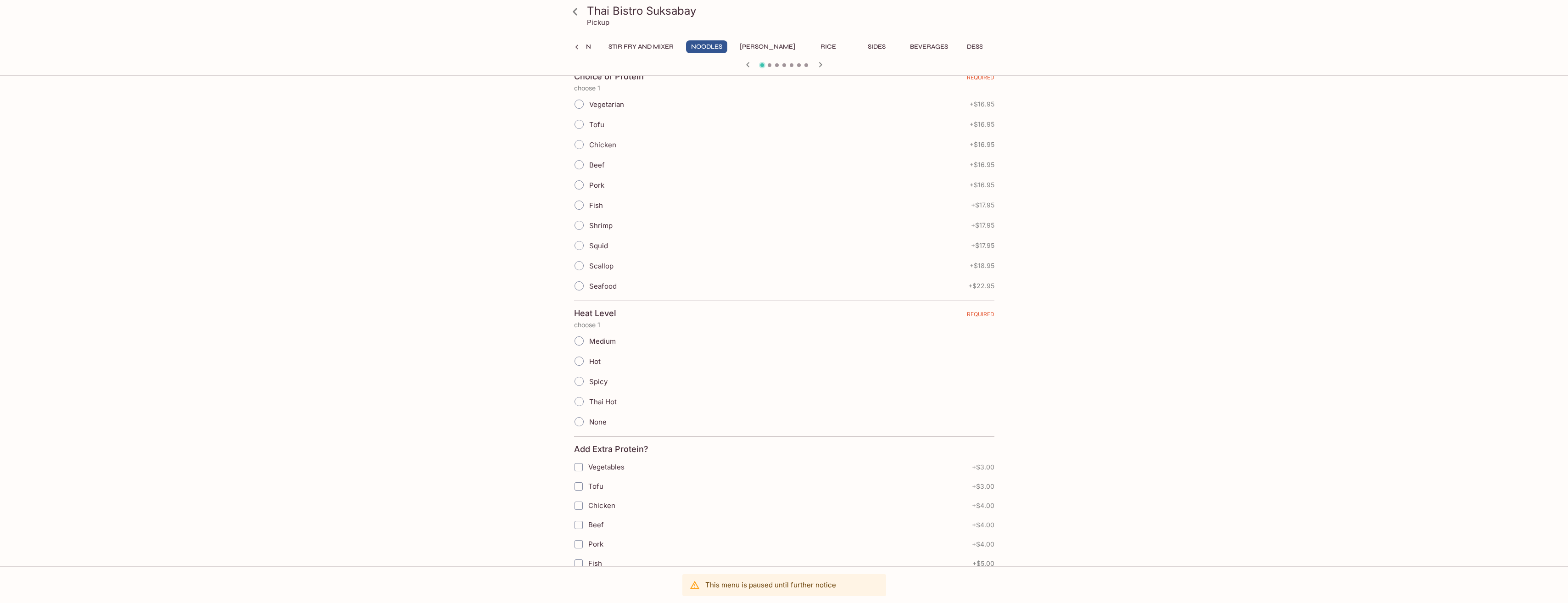
scroll to position [92, 0]
